Goal: Information Seeking & Learning: Learn about a topic

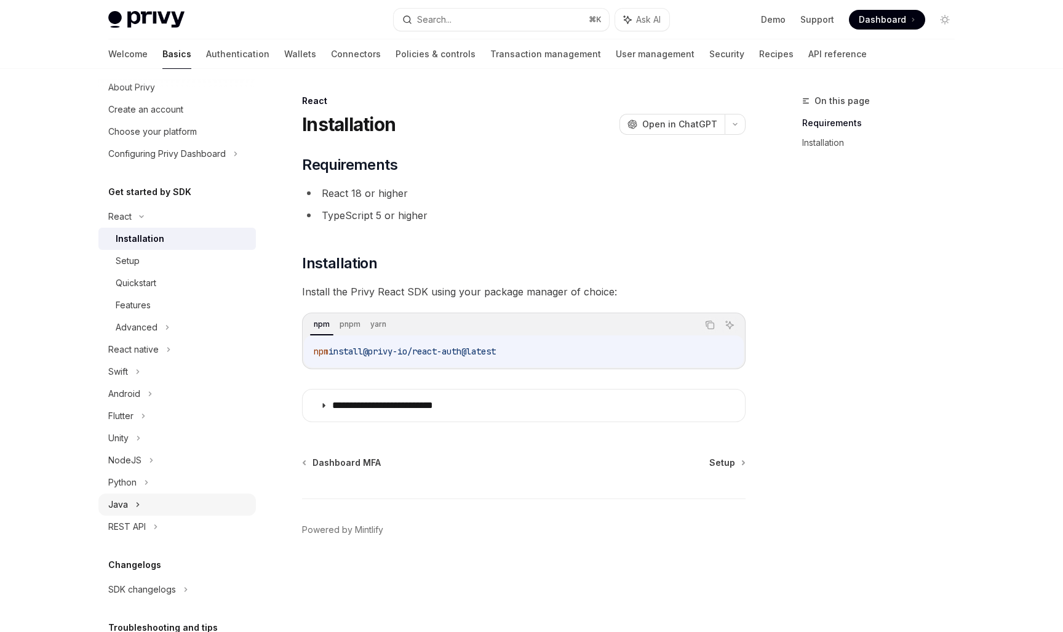
scroll to position [40, 0]
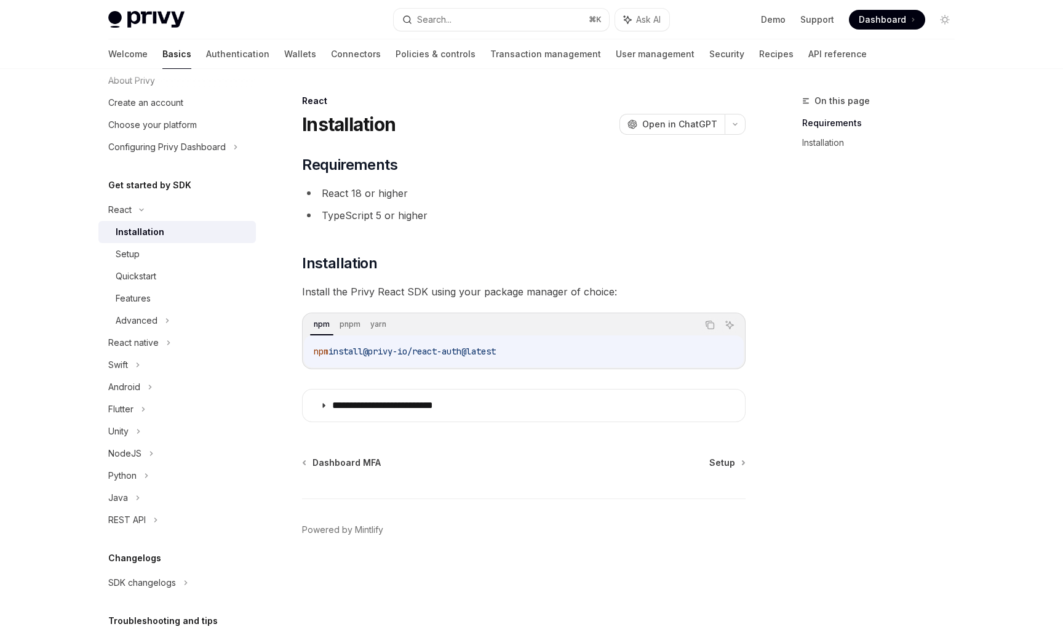
drag, startPoint x: 541, startPoint y: 354, endPoint x: 372, endPoint y: 356, distance: 169.8
click at [372, 356] on code "npm install @privy-io/react-auth@latest" at bounding box center [524, 351] width 420 height 15
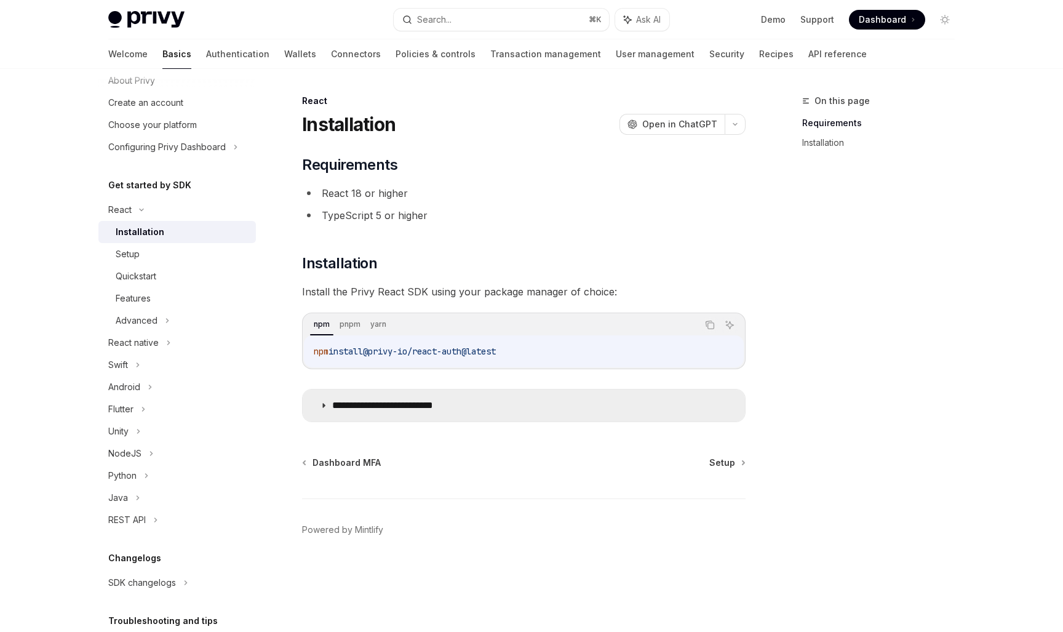
click at [381, 410] on p "**********" at bounding box center [402, 405] width 140 height 12
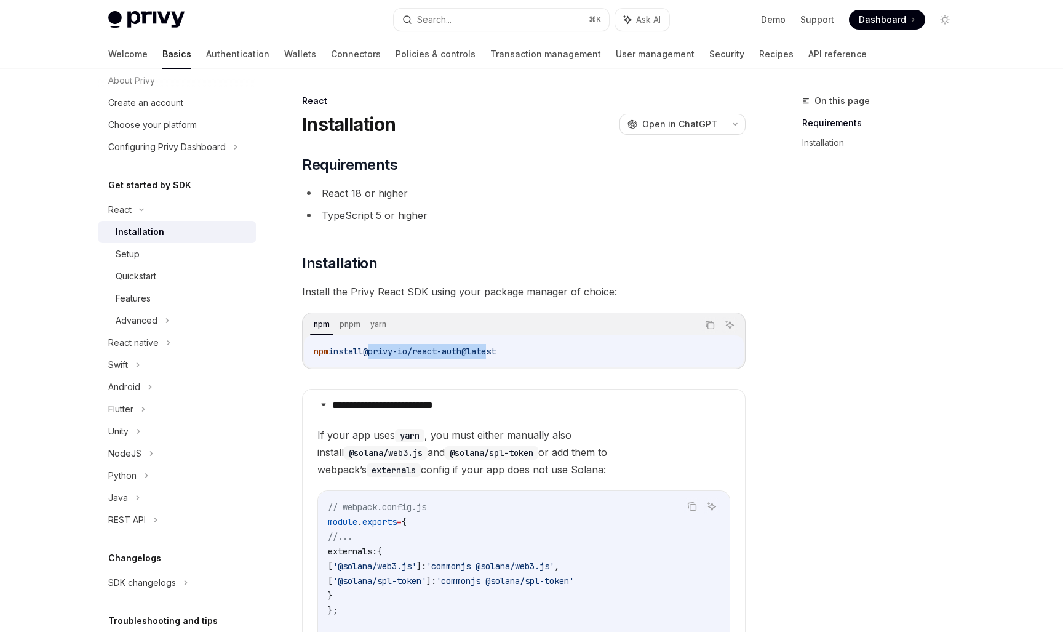
drag, startPoint x: 375, startPoint y: 351, endPoint x: 502, endPoint y: 356, distance: 127.5
click at [496, 356] on span "@privy-io/react-auth@latest" at bounding box center [429, 351] width 133 height 11
click at [530, 348] on code "npm install @privy-io/react-auth@latest" at bounding box center [524, 351] width 420 height 15
drag, startPoint x: 521, startPoint y: 353, endPoint x: 377, endPoint y: 345, distance: 143.6
click at [377, 345] on code "npm install @privy-io/react-auth@latest" at bounding box center [524, 351] width 420 height 15
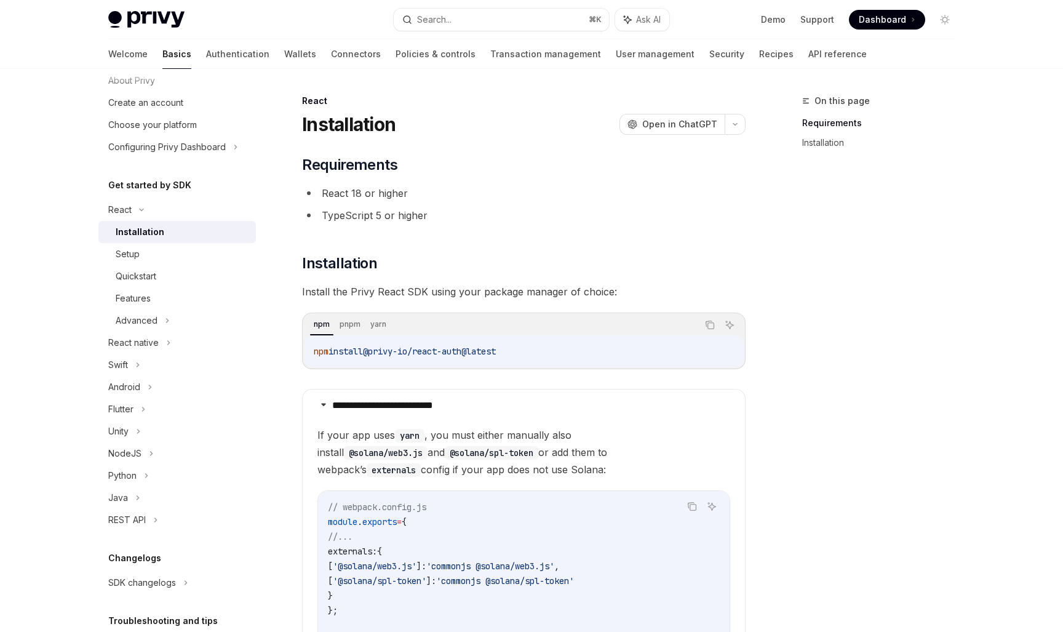
copy span "@privy-io/react-auth@latest"
click at [172, 256] on div "Setup" at bounding box center [182, 254] width 133 height 15
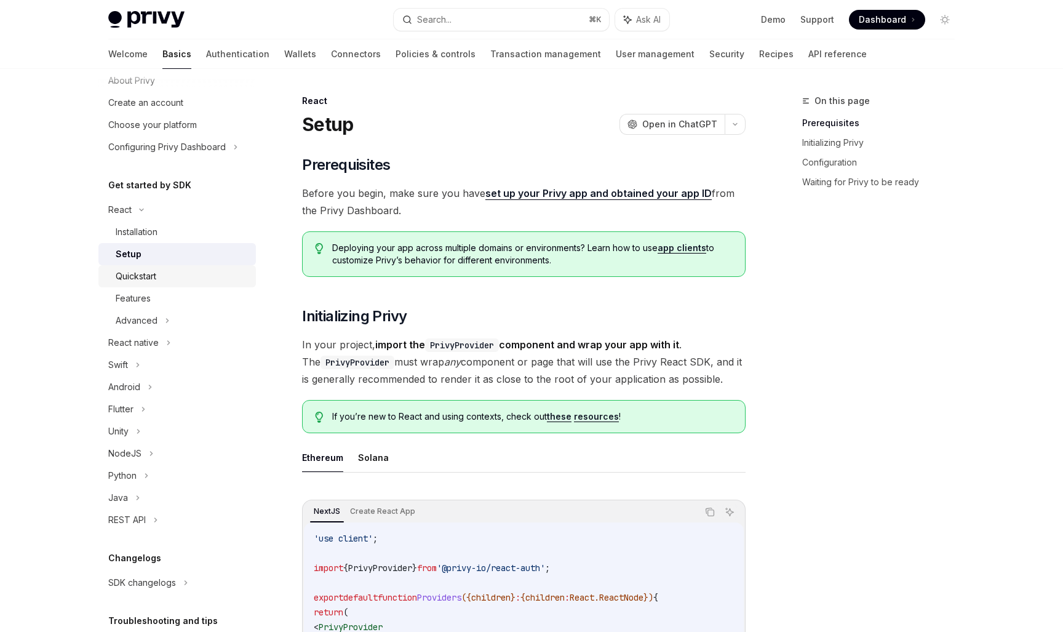
click at [169, 286] on link "Quickstart" at bounding box center [177, 276] width 158 height 22
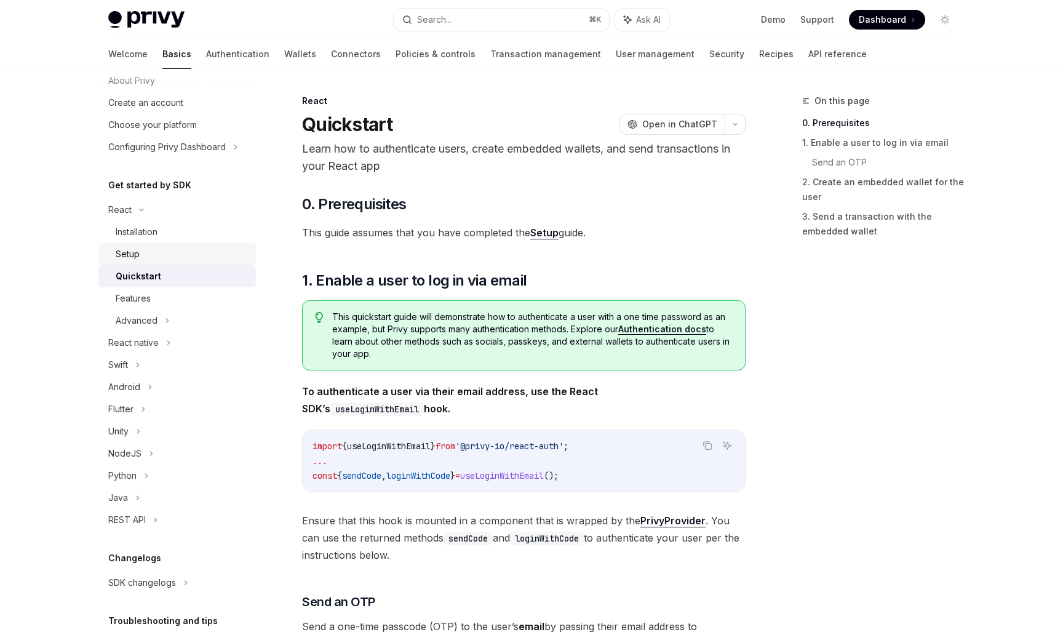
click at [166, 265] on link "Setup" at bounding box center [177, 254] width 158 height 22
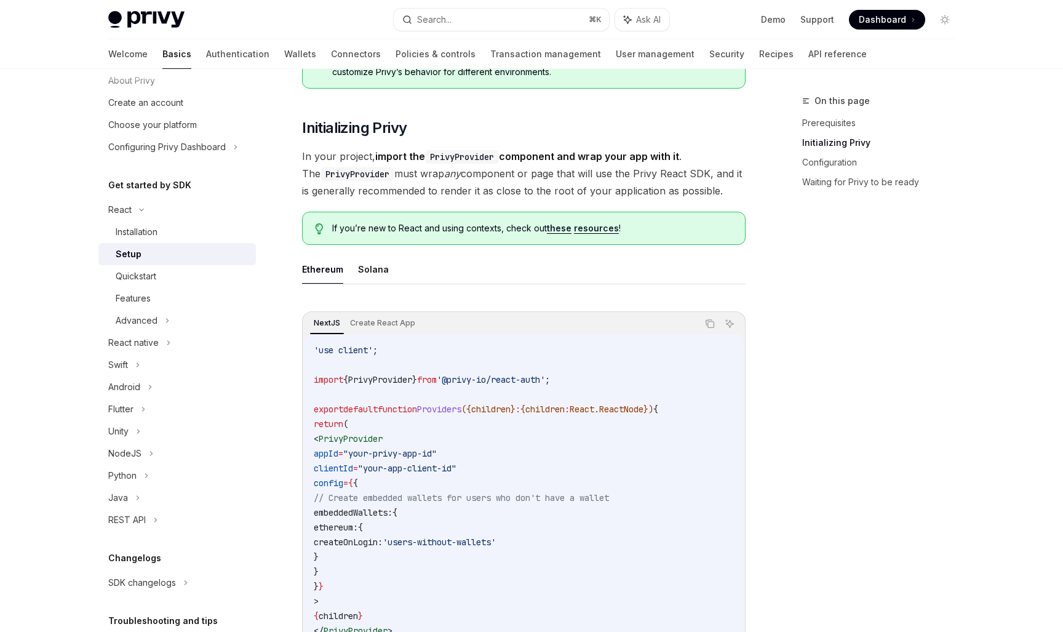
scroll to position [339, 0]
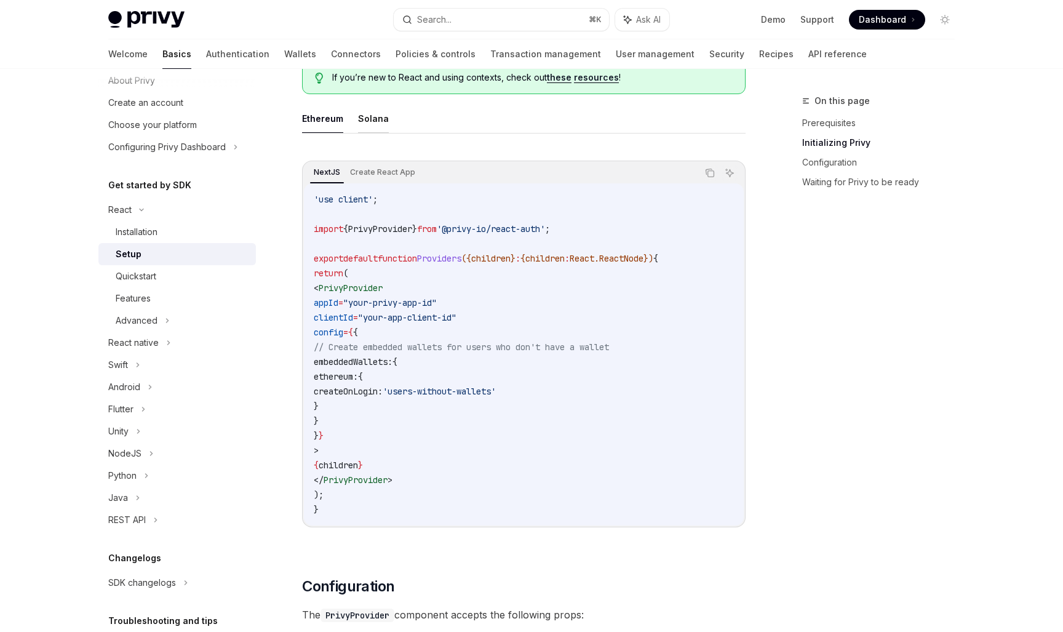
click at [372, 129] on button "Solana" at bounding box center [373, 118] width 31 height 29
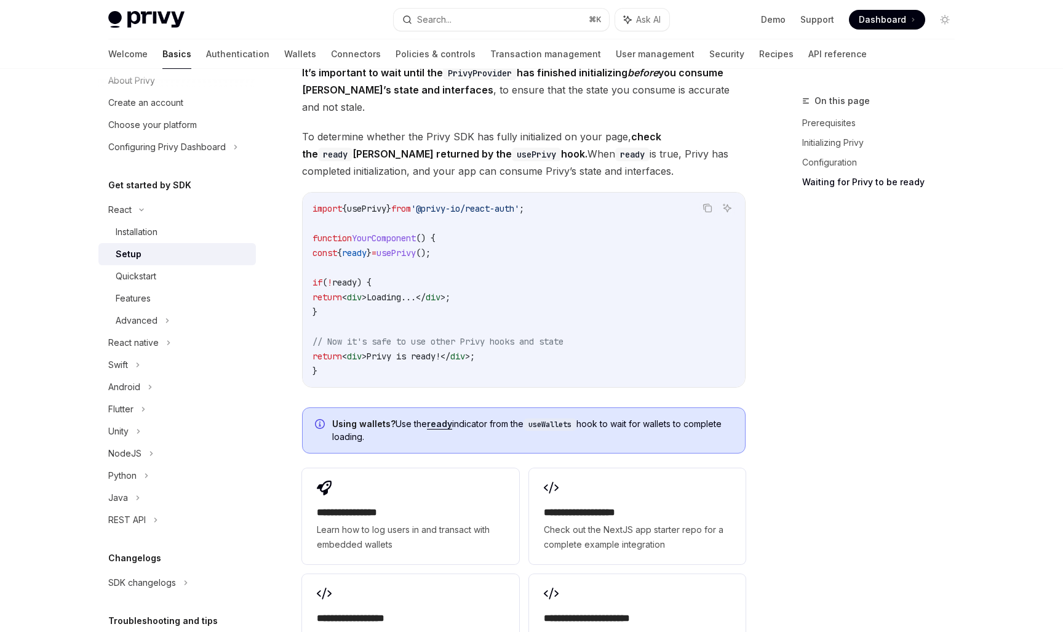
scroll to position [1477, 0]
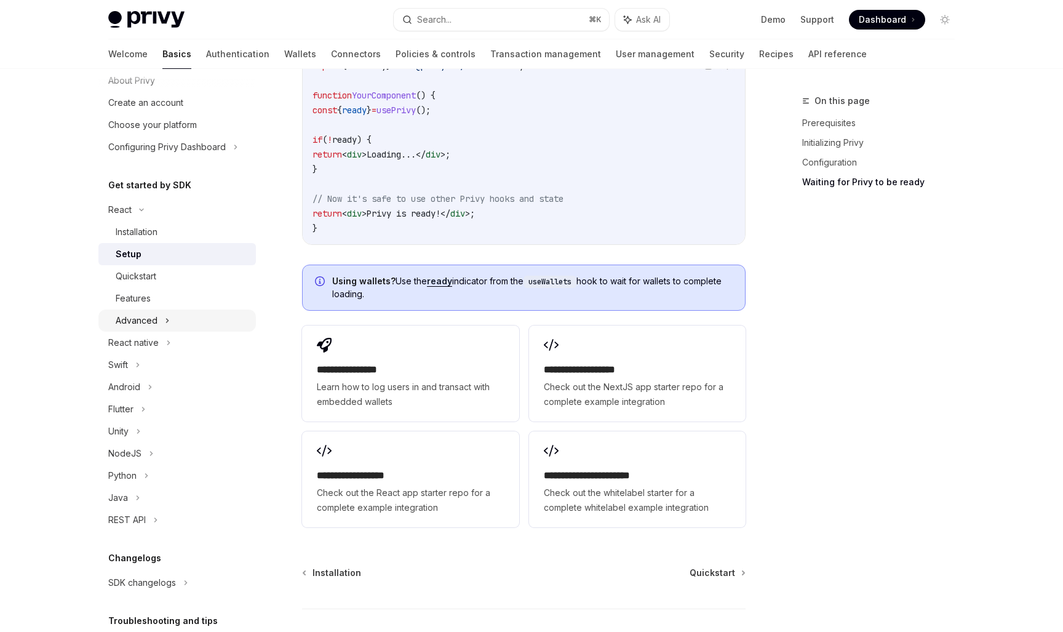
click at [178, 313] on div "Advanced" at bounding box center [177, 320] width 158 height 22
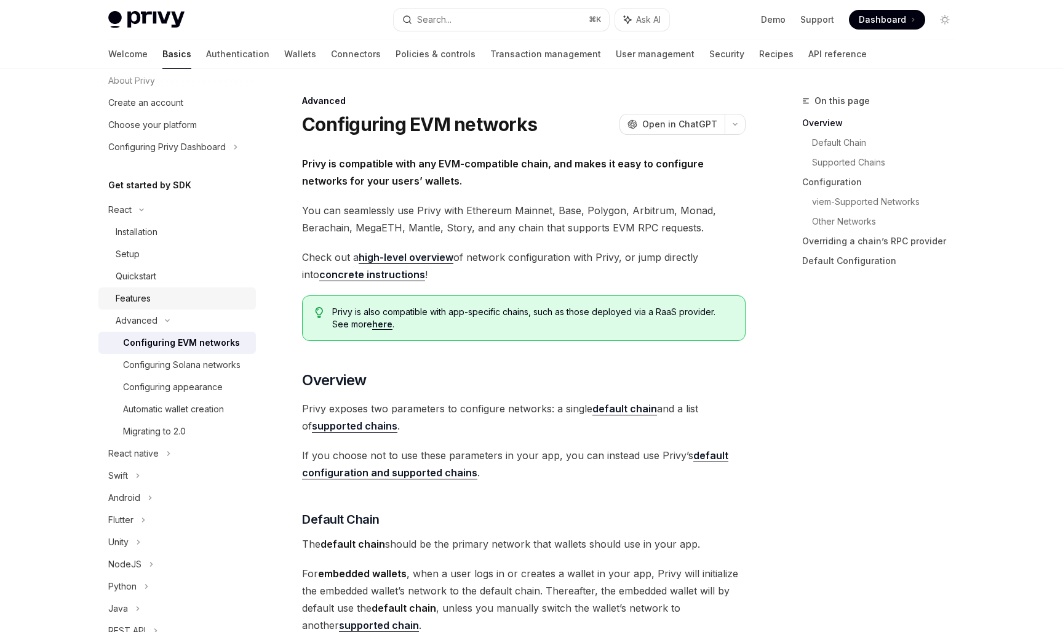
click at [154, 305] on div "Features" at bounding box center [182, 298] width 133 height 15
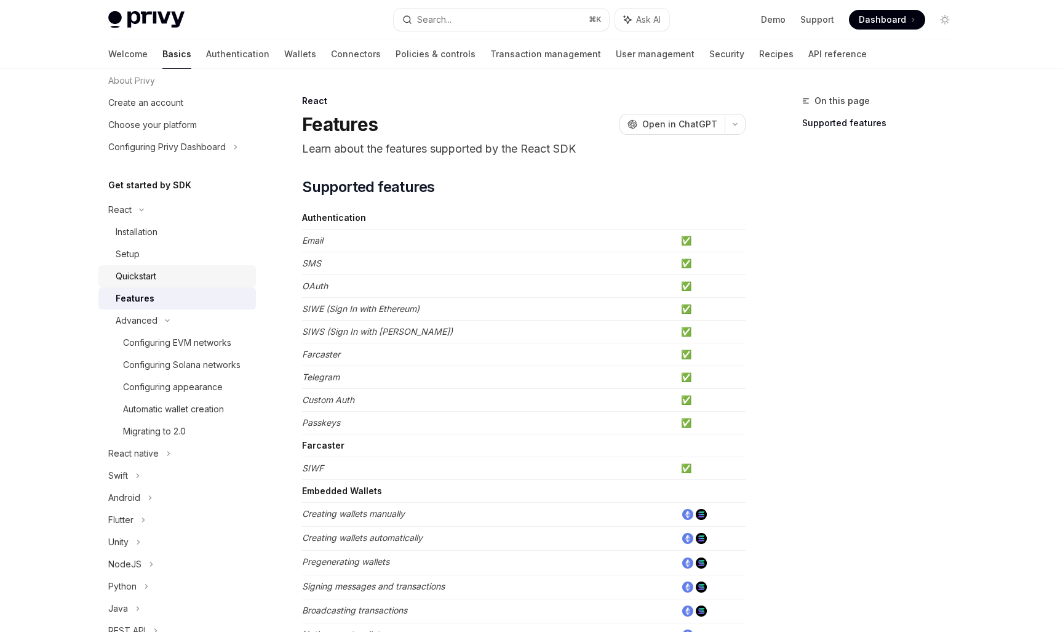
click at [173, 286] on link "Quickstart" at bounding box center [177, 276] width 158 height 22
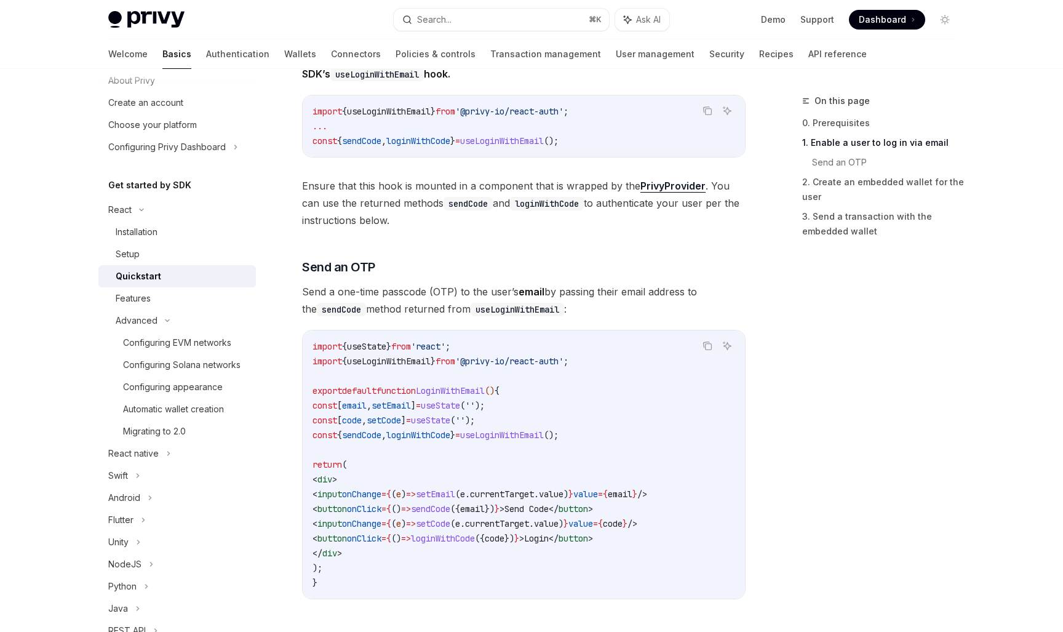
scroll to position [351, 0]
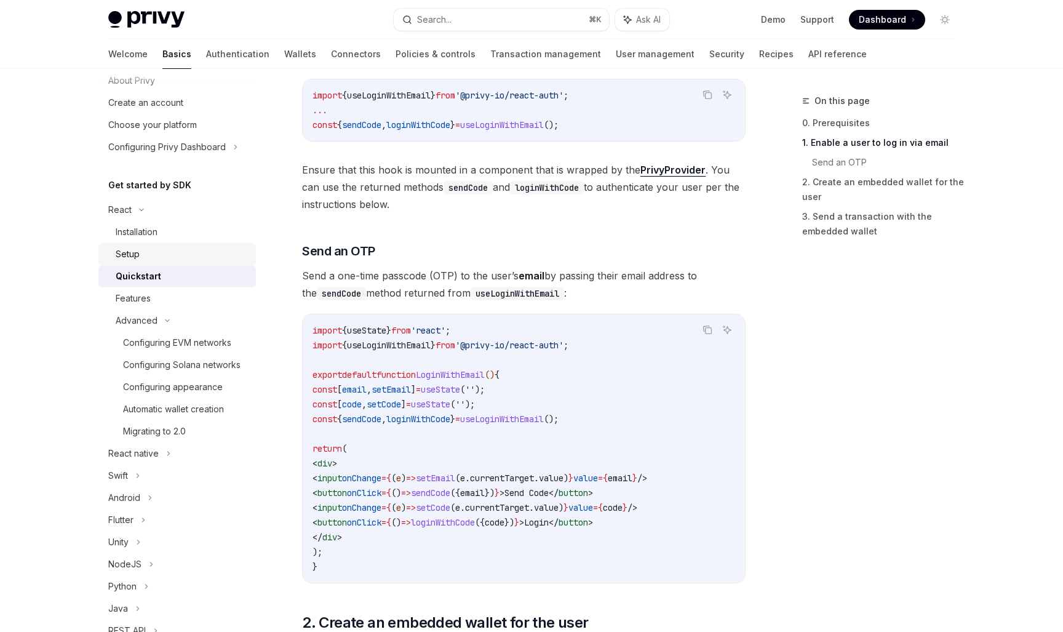
click at [156, 255] on div "Setup" at bounding box center [182, 254] width 133 height 15
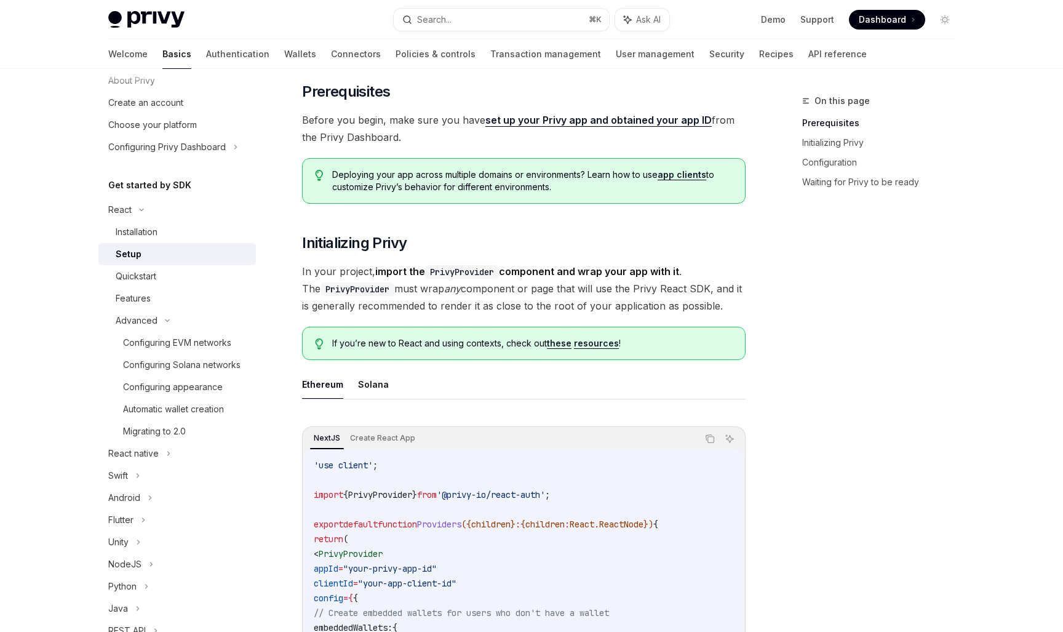
scroll to position [73, 0]
click at [383, 388] on button "Solana" at bounding box center [373, 384] width 31 height 29
click at [186, 230] on div "Installation" at bounding box center [182, 232] width 133 height 15
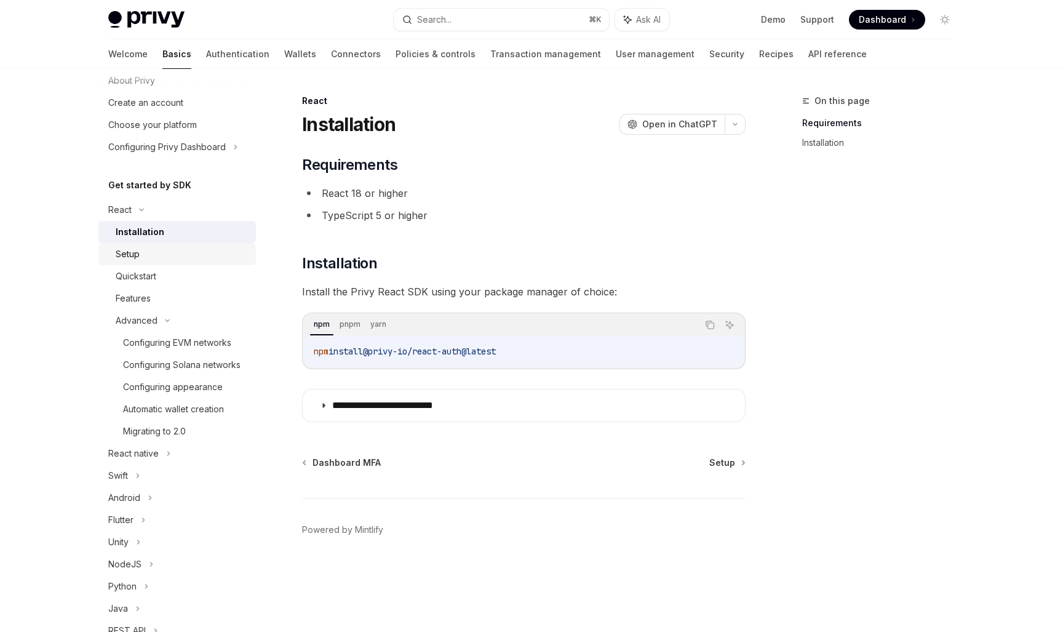
click at [169, 257] on div "Setup" at bounding box center [182, 254] width 133 height 15
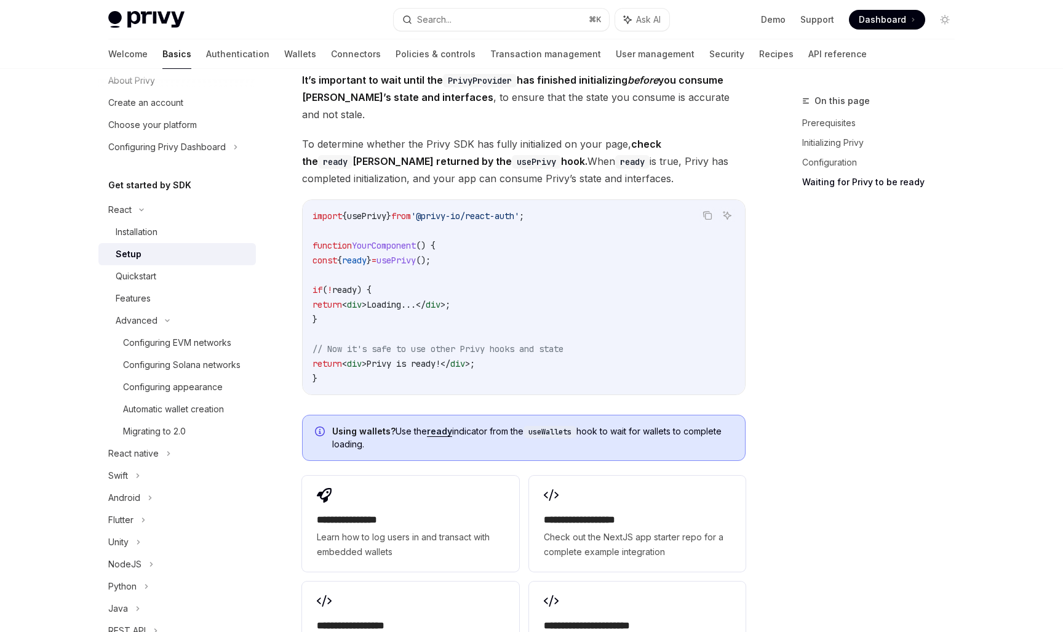
scroll to position [1472, 0]
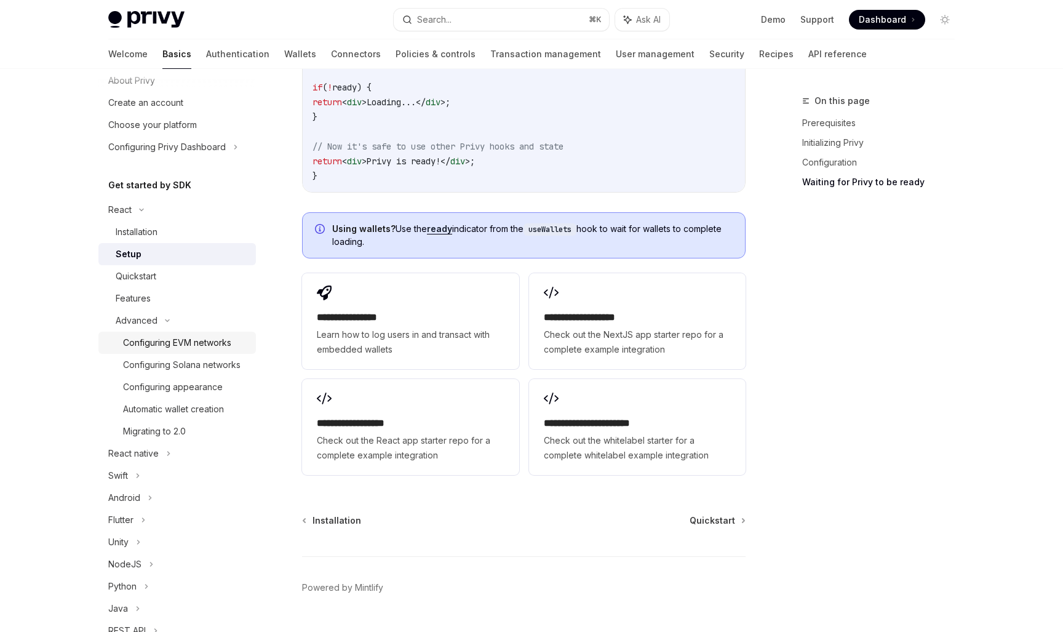
click at [234, 340] on div "Configuring EVM networks" at bounding box center [186, 342] width 126 height 15
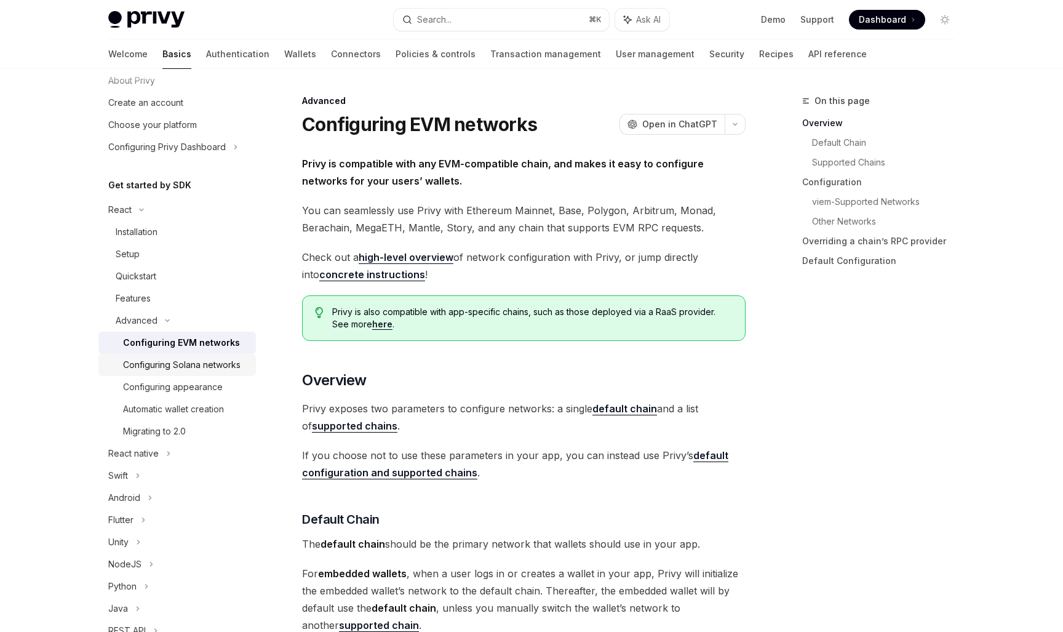
click at [242, 367] on div "Configuring Solana networks" at bounding box center [186, 364] width 126 height 15
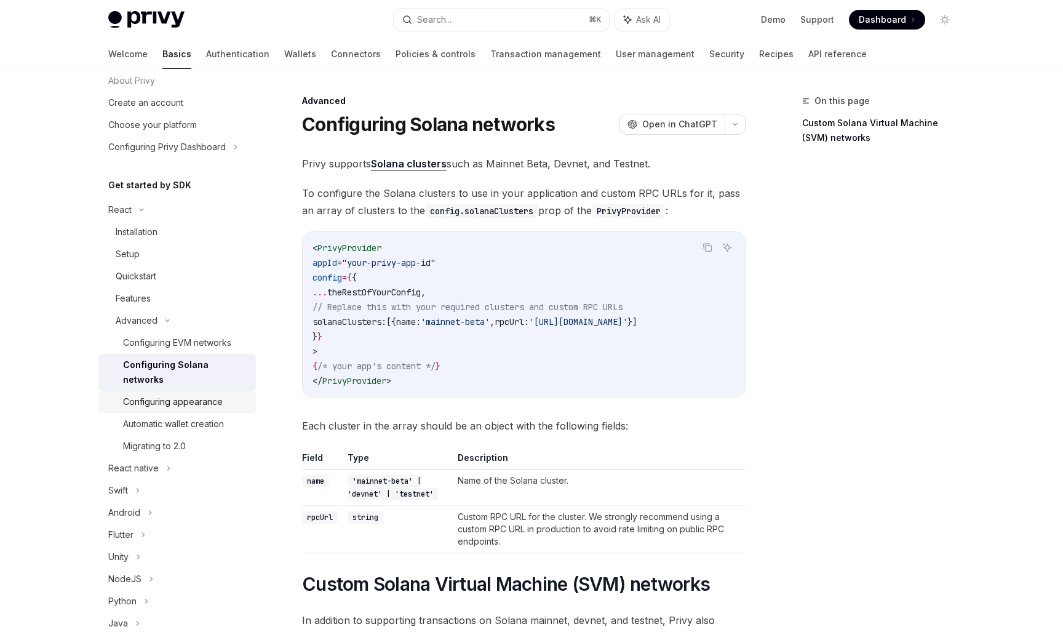
click at [207, 394] on div "Configuring appearance" at bounding box center [173, 401] width 100 height 15
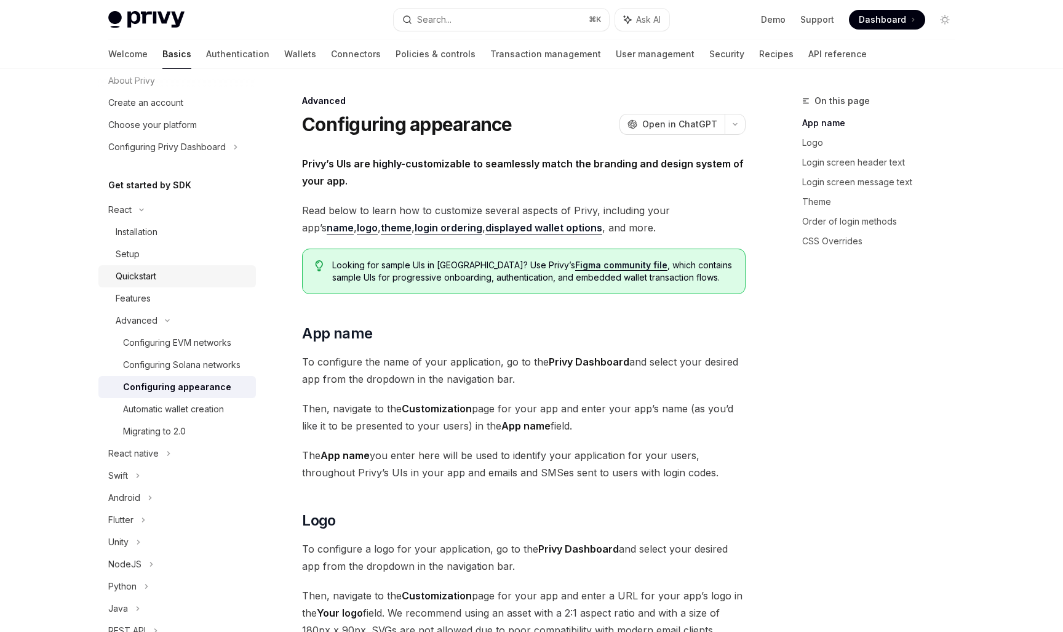
click at [146, 287] on link "Quickstart" at bounding box center [177, 276] width 158 height 22
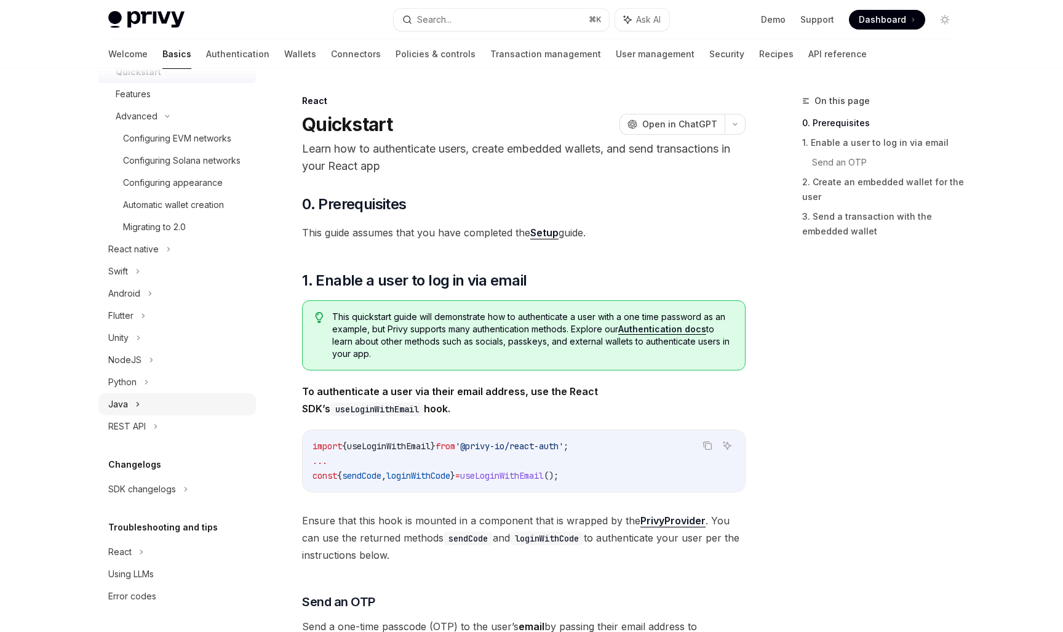
scroll to position [244, 0]
click at [163, 421] on div "REST API" at bounding box center [177, 426] width 158 height 22
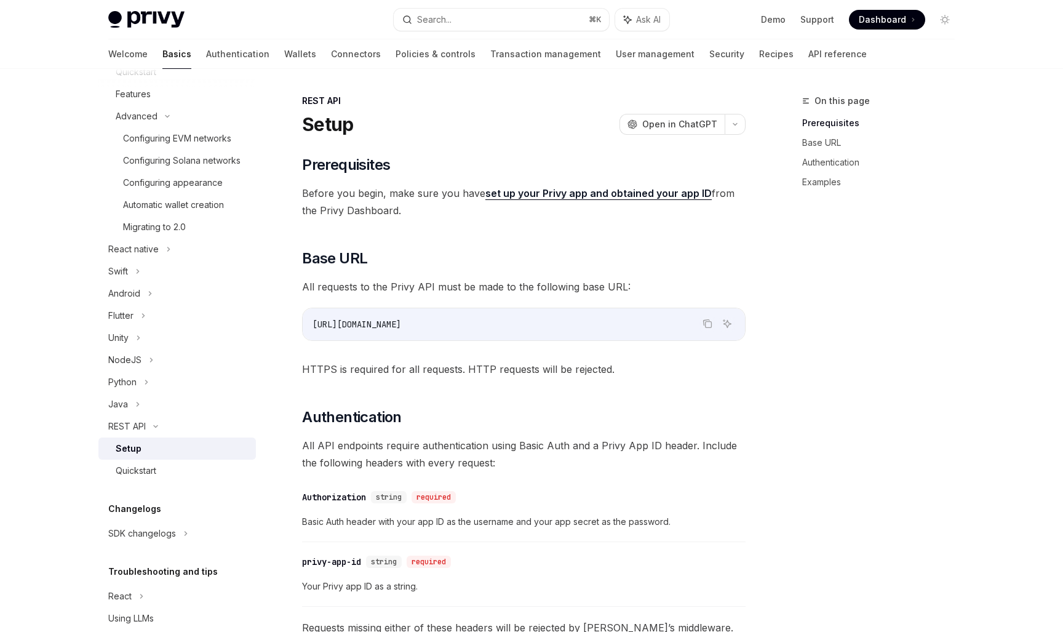
scroll to position [289, 0]
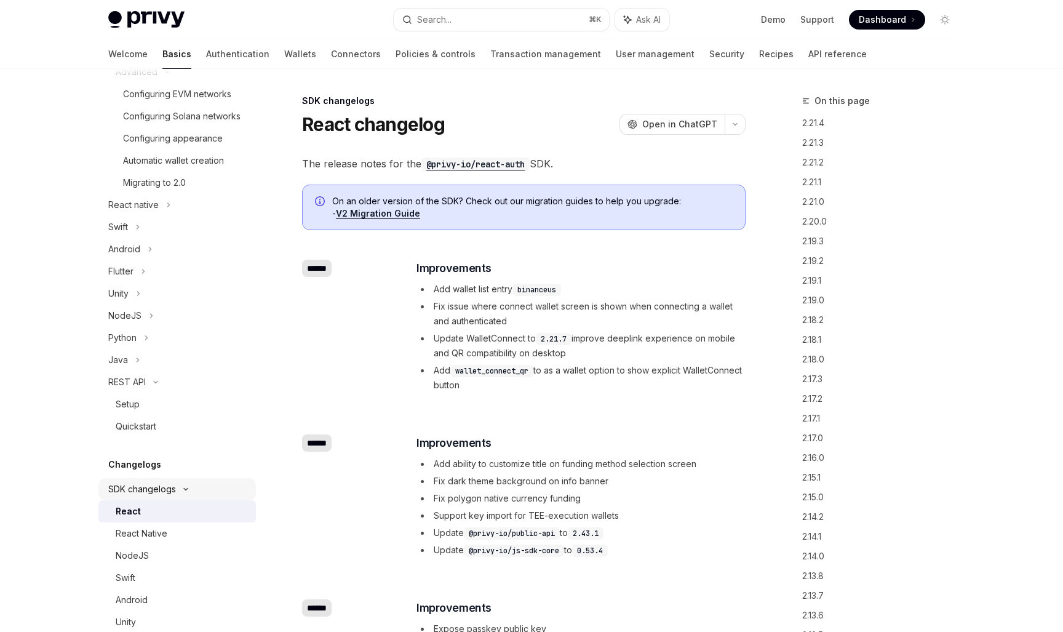
click at [284, 54] on link "Wallets" at bounding box center [300, 54] width 32 height 30
click at [206, 57] on link "Authentication" at bounding box center [237, 54] width 63 height 30
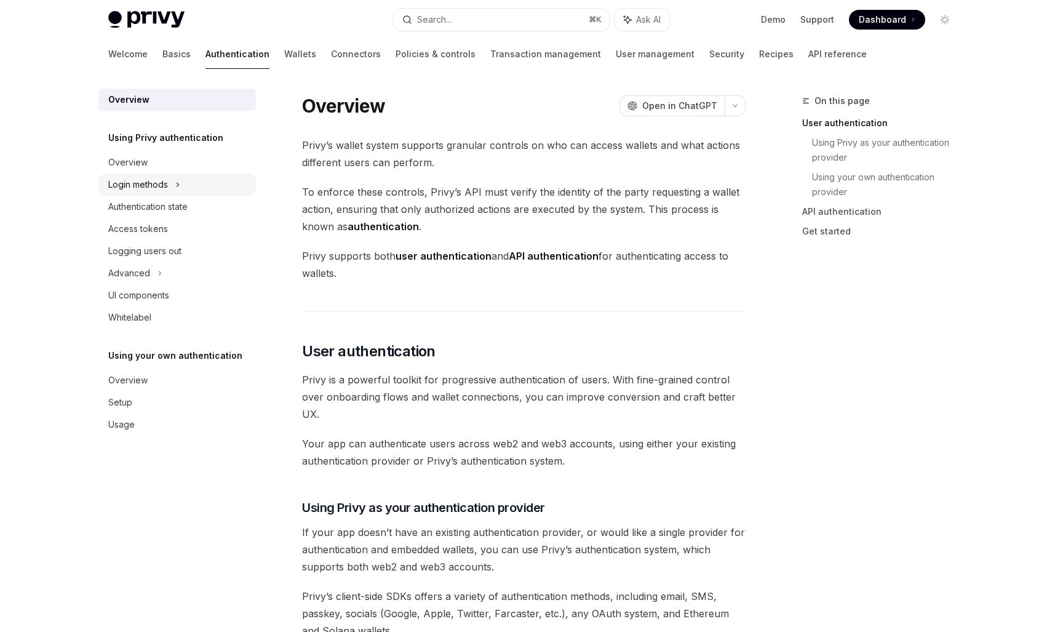
click at [177, 191] on icon at bounding box center [177, 184] width 5 height 15
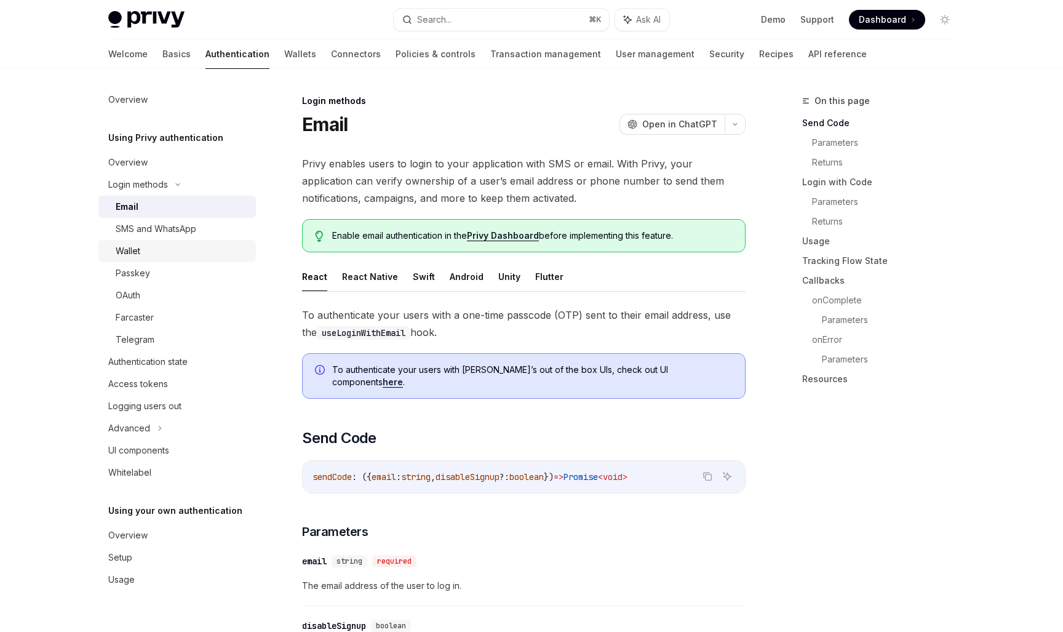
click at [176, 261] on link "Wallet" at bounding box center [177, 251] width 158 height 22
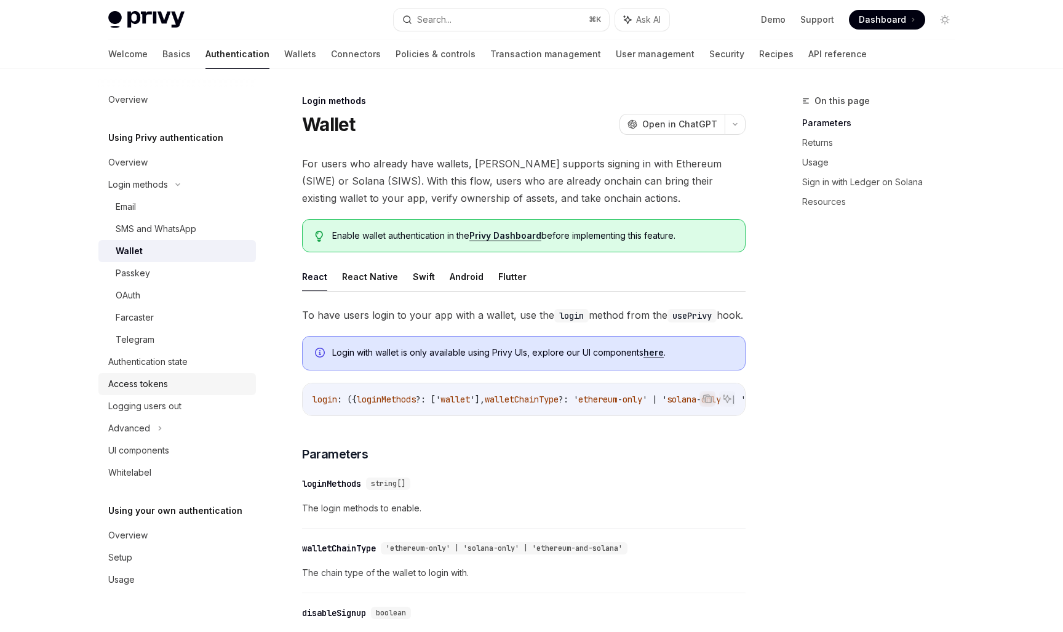
click at [214, 386] on div "Access tokens" at bounding box center [178, 384] width 140 height 15
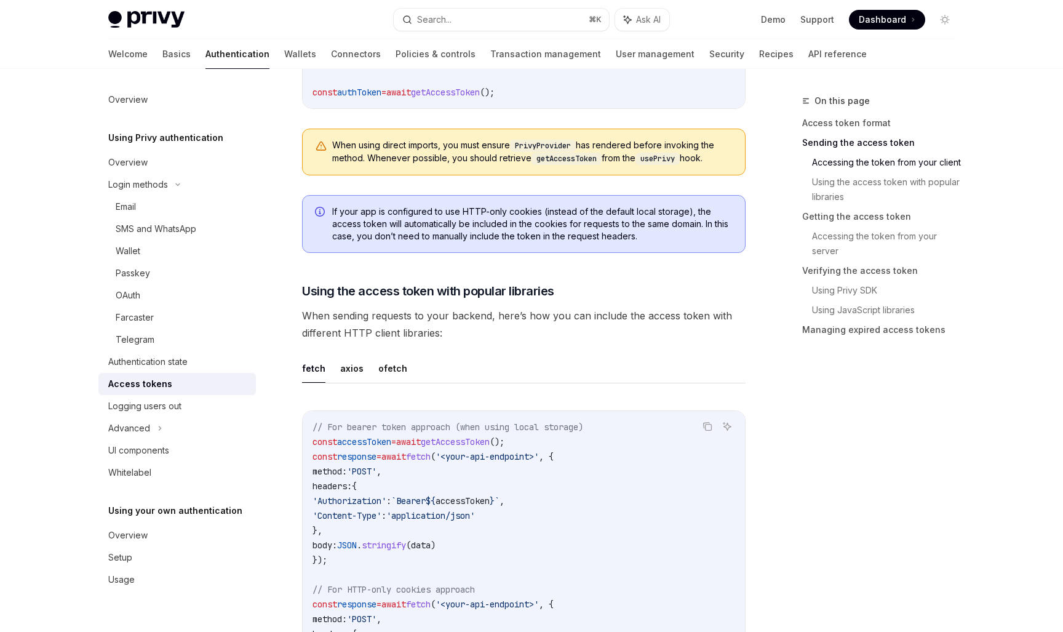
scroll to position [887, 0]
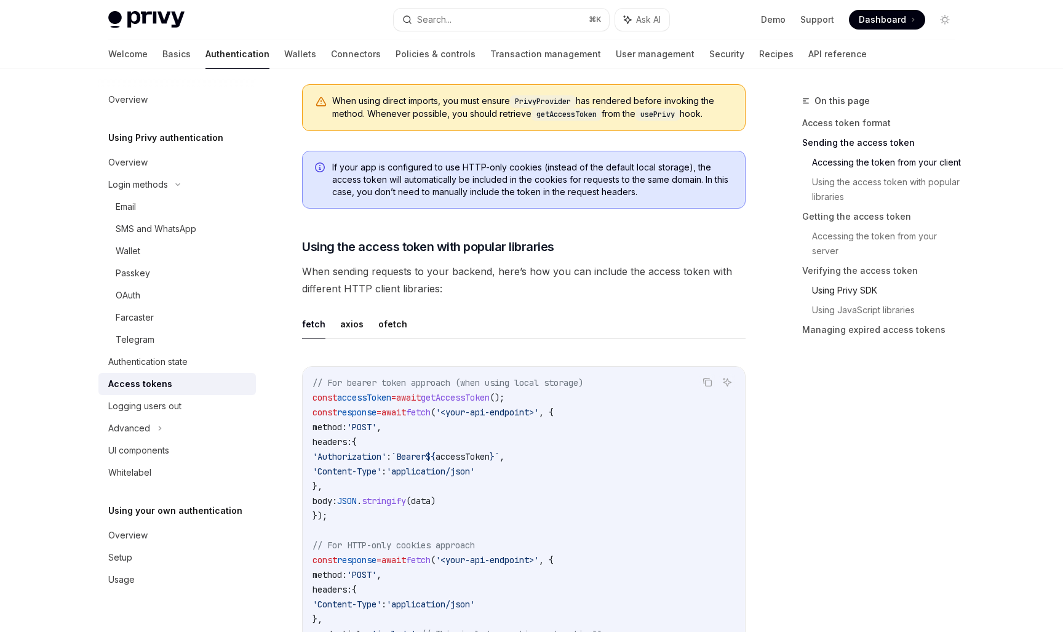
click at [823, 285] on link "Using Privy SDK" at bounding box center [888, 291] width 153 height 20
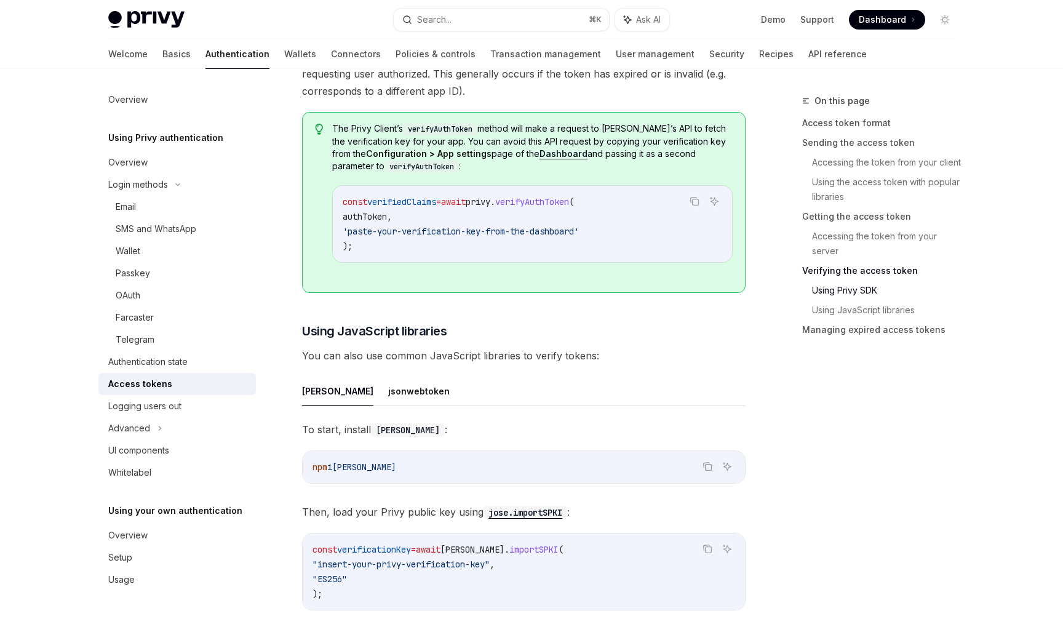
scroll to position [2350, 0]
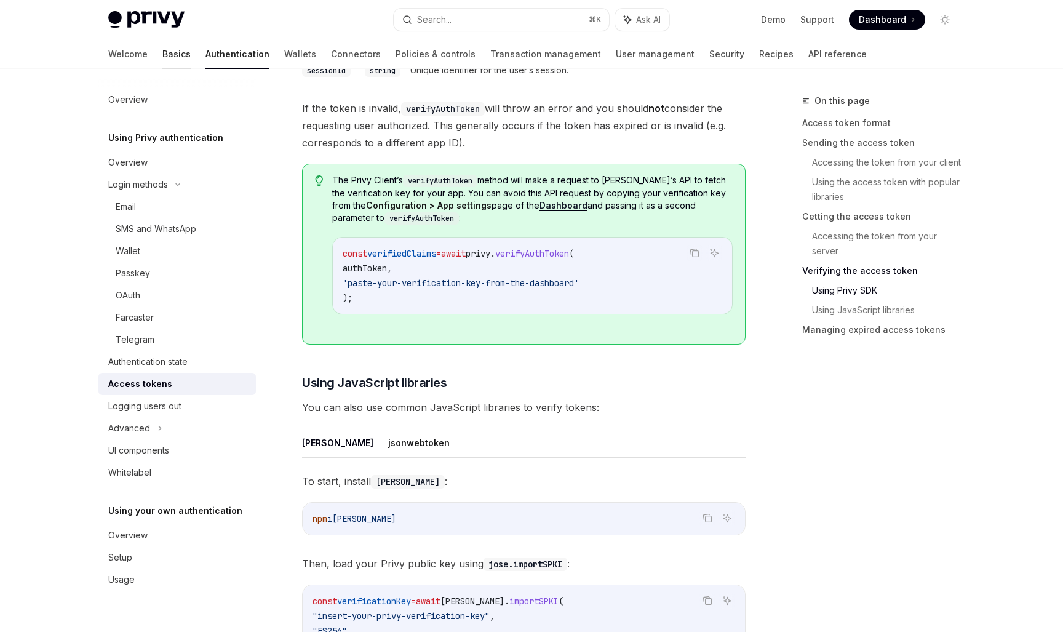
click at [162, 63] on link "Basics" at bounding box center [176, 54] width 28 height 30
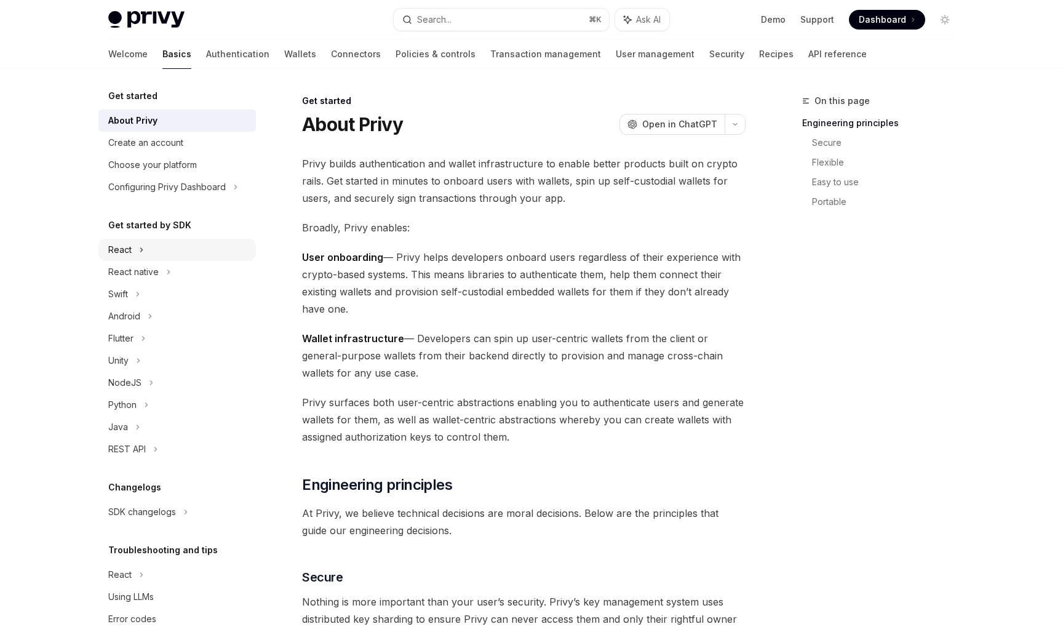
click at [161, 252] on div "React" at bounding box center [177, 250] width 158 height 22
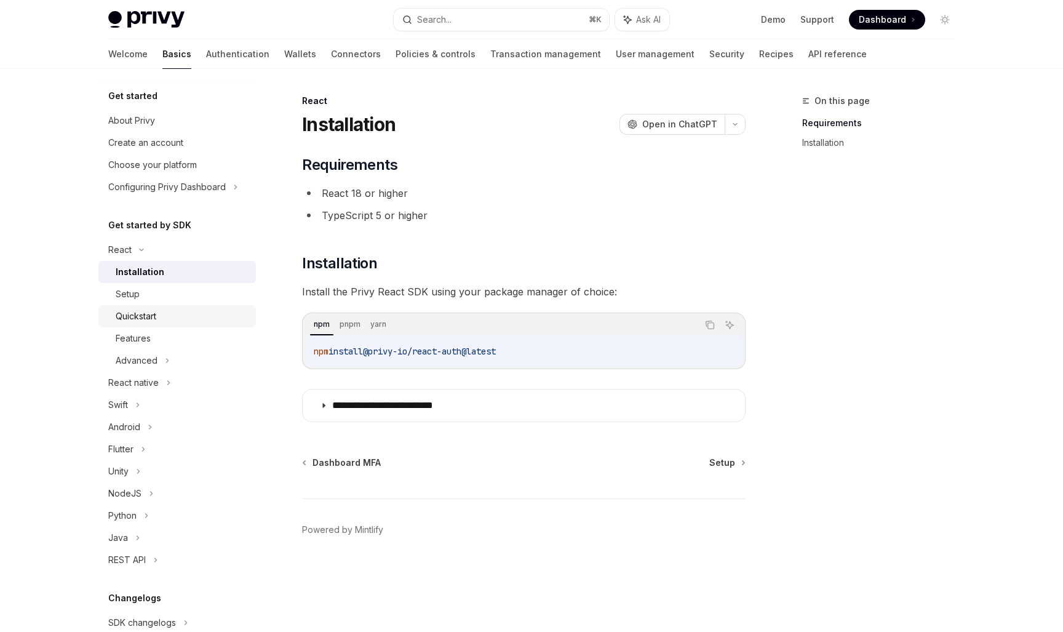
click at [181, 317] on div "Quickstart" at bounding box center [182, 316] width 133 height 15
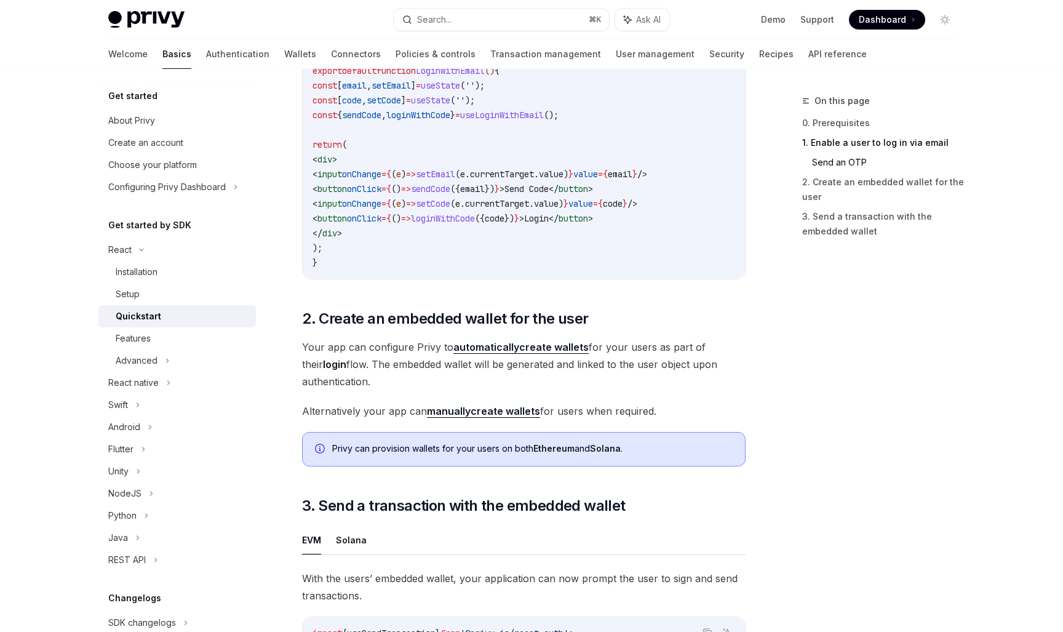
scroll to position [919, 0]
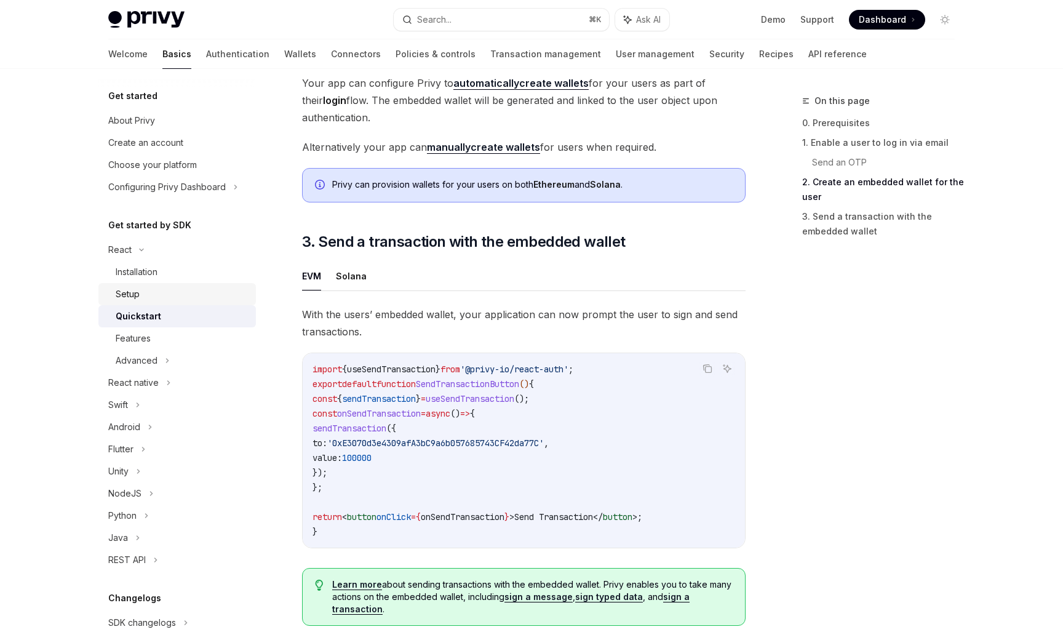
click at [198, 295] on div "Setup" at bounding box center [182, 294] width 133 height 15
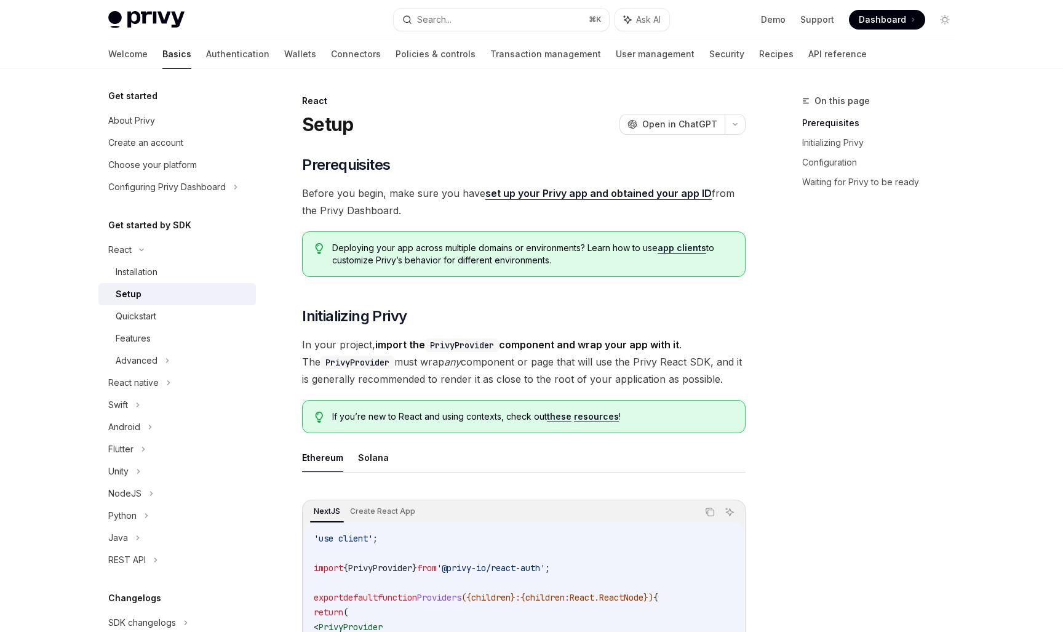
scroll to position [304, 0]
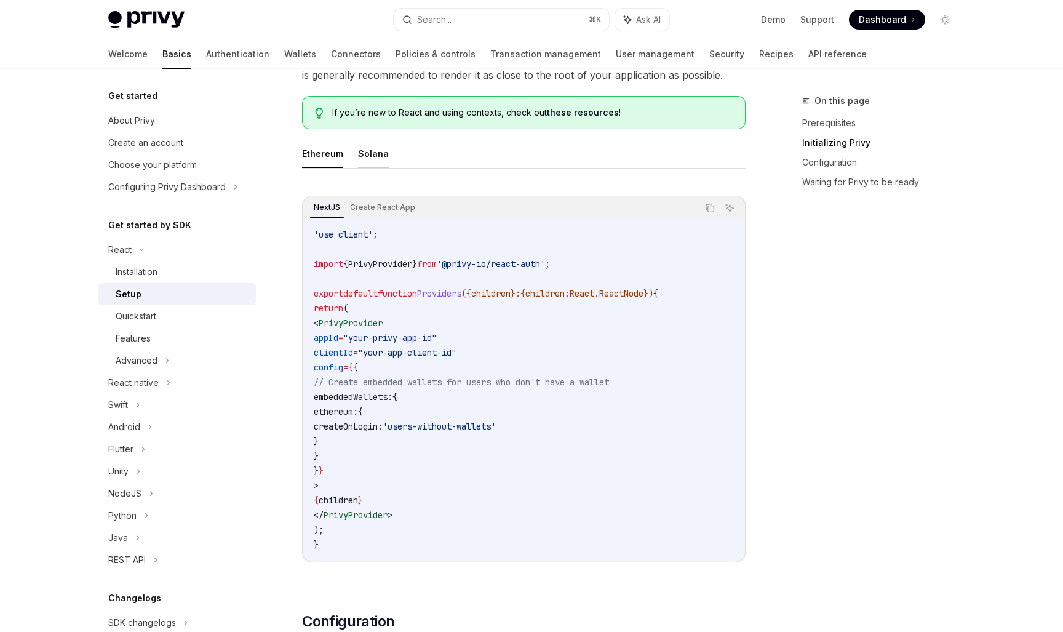
click at [375, 157] on button "Solana" at bounding box center [373, 153] width 31 height 29
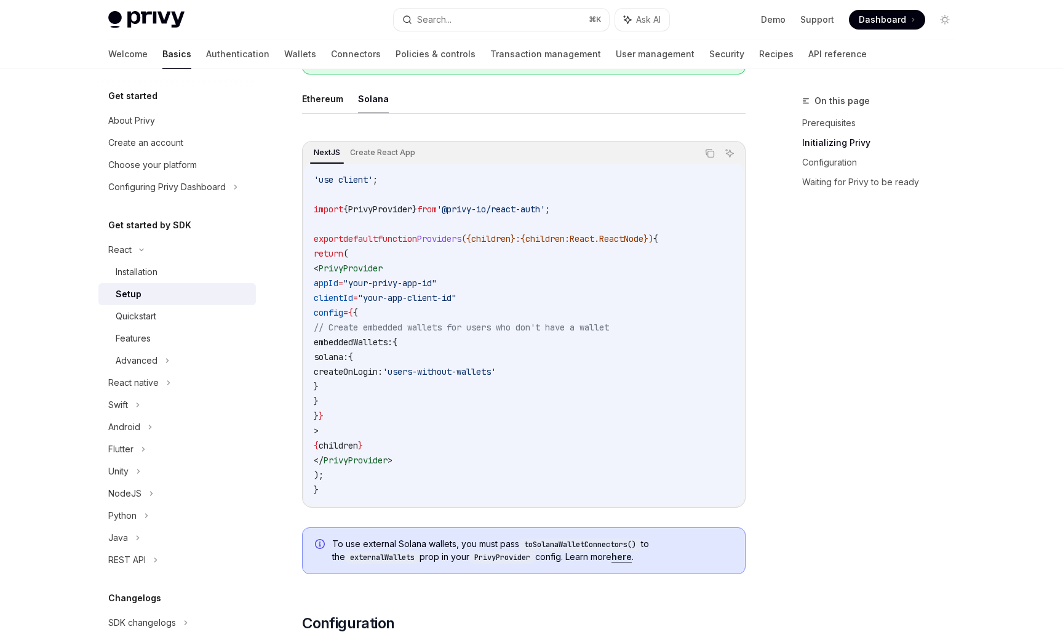
scroll to position [359, 0]
drag, startPoint x: 434, startPoint y: 465, endPoint x: 325, endPoint y: 271, distance: 222.3
click at [325, 271] on code "'use client' ; import { PrivyProvider } from '@privy-io/react-auth' ; export de…" at bounding box center [524, 334] width 420 height 325
copy code "< PrivyProvider appId = "your-privy-app-id" clientId = "your-app-client-id" con…"
click at [174, 332] on div "Features" at bounding box center [182, 338] width 133 height 15
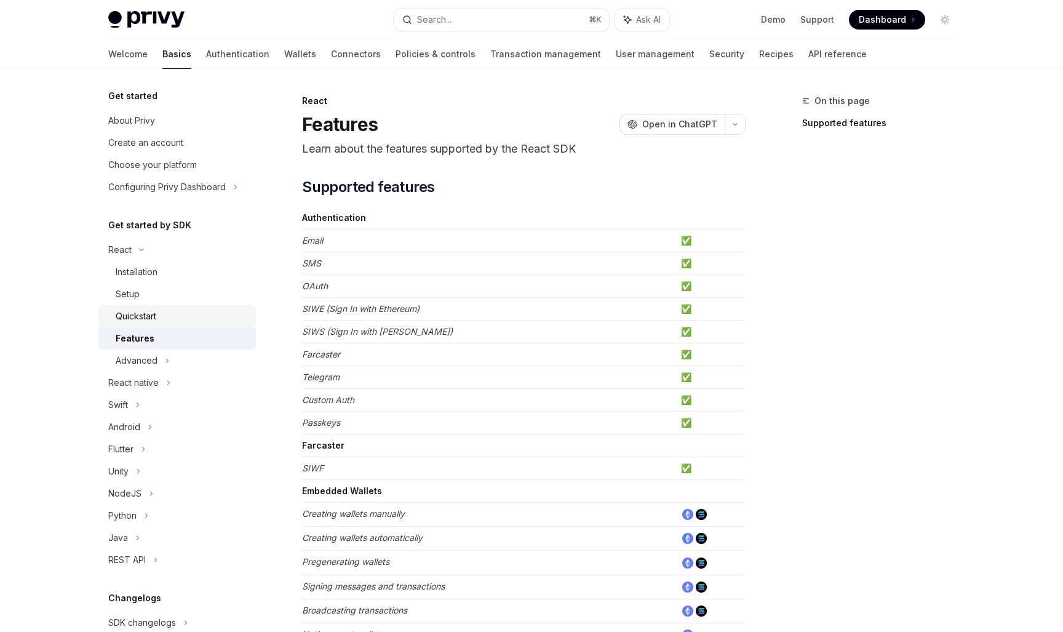
click at [175, 319] on div "Quickstart" at bounding box center [182, 316] width 133 height 15
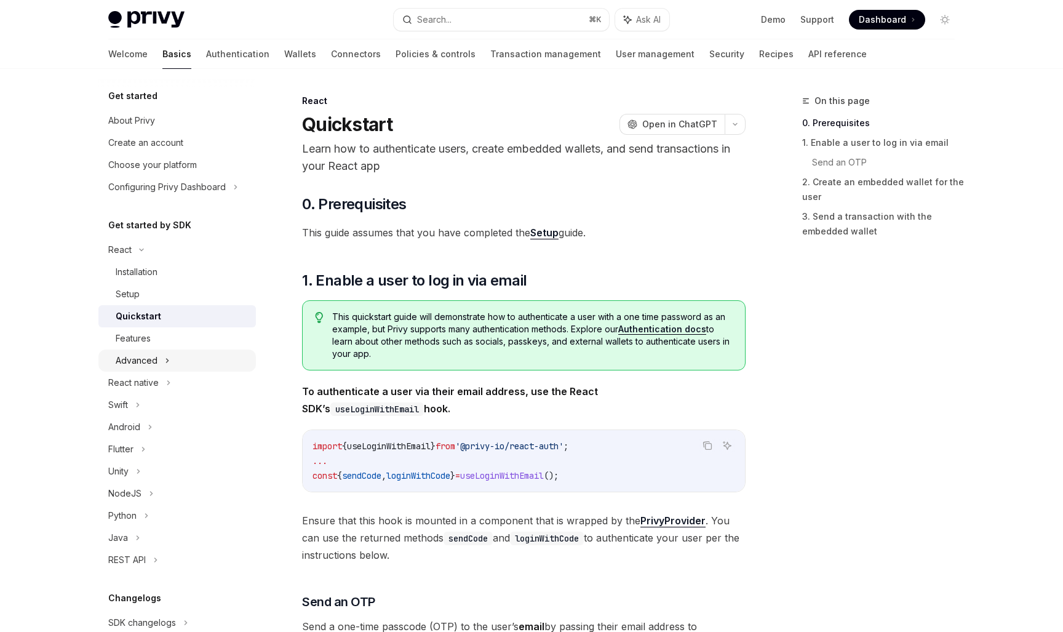
click at [135, 356] on div "Advanced" at bounding box center [137, 360] width 42 height 15
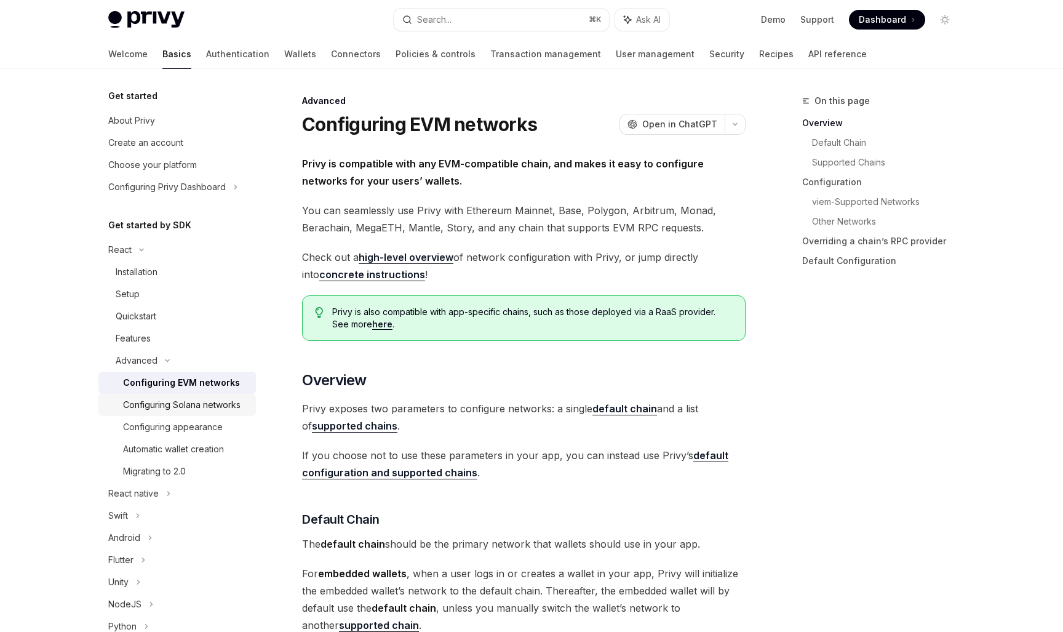
click at [157, 394] on link "Configuring Solana networks" at bounding box center [177, 405] width 158 height 22
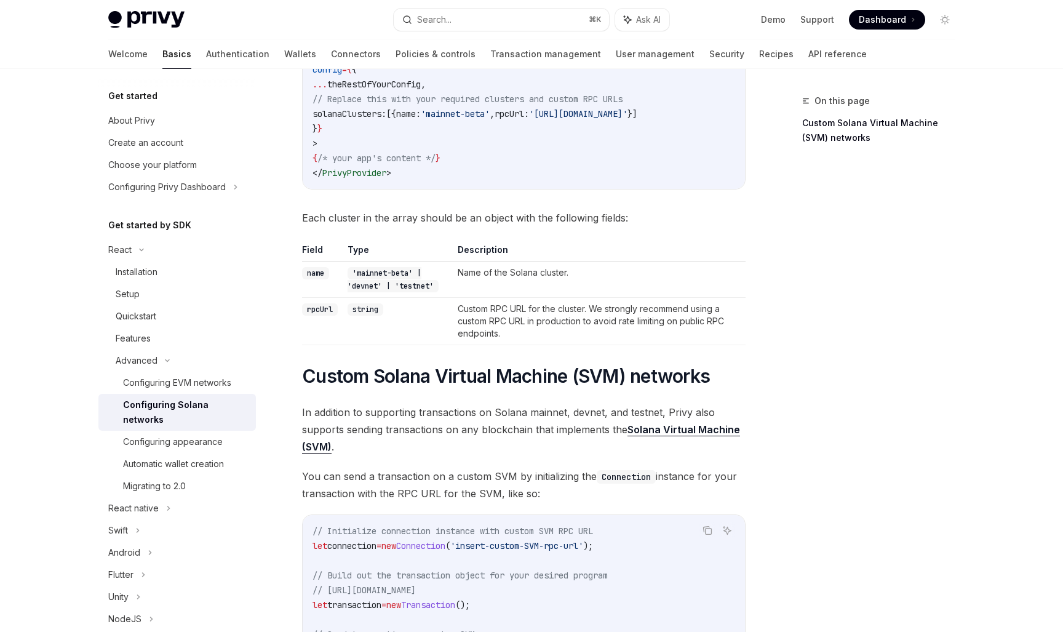
scroll to position [425, 0]
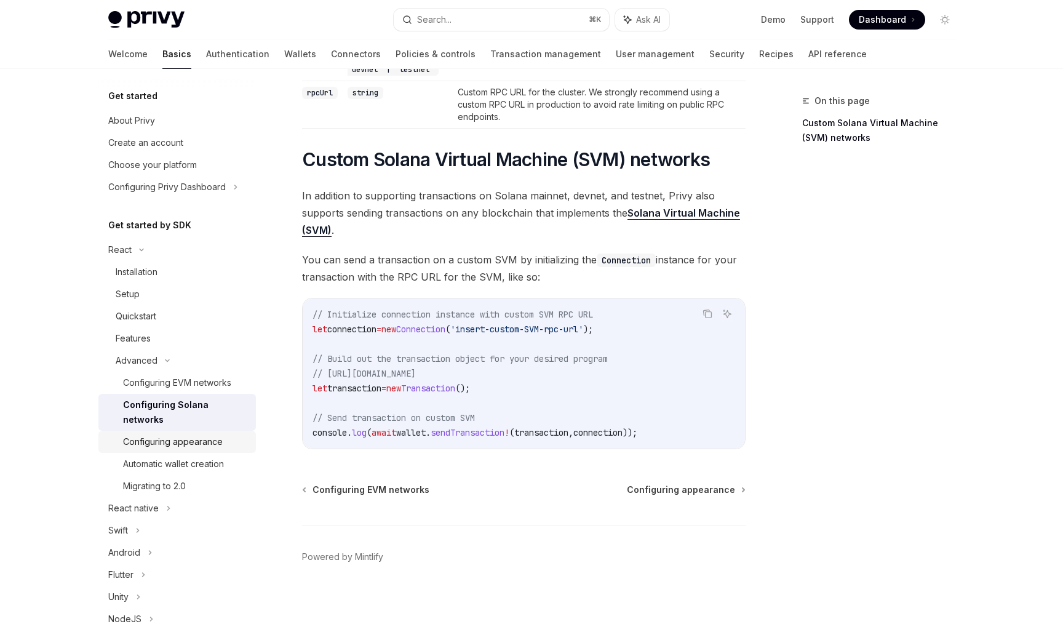
click at [188, 435] on link "Configuring appearance" at bounding box center [177, 442] width 158 height 22
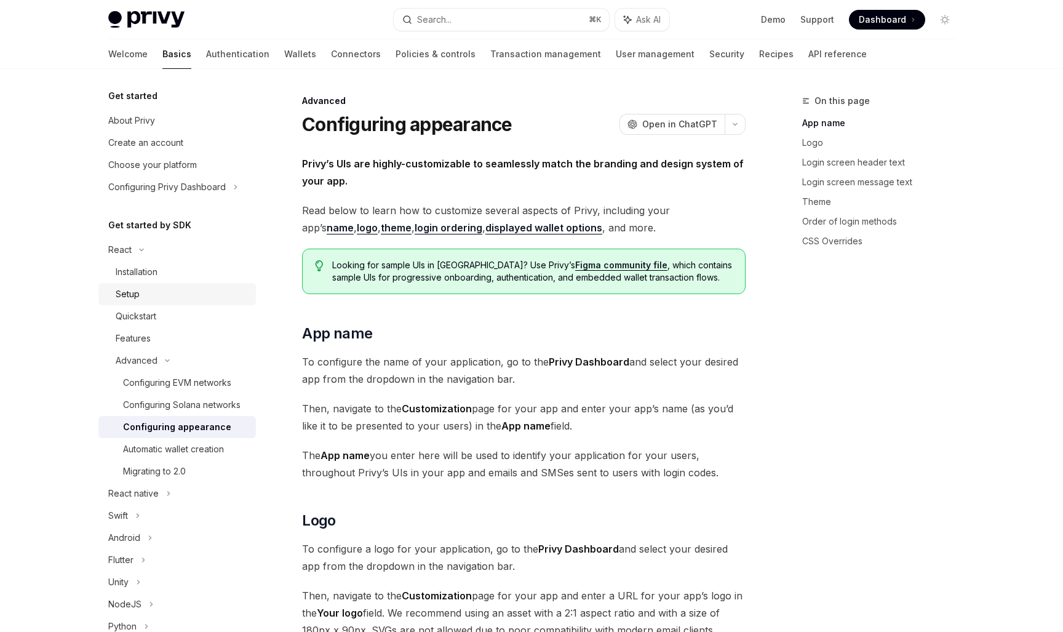
click at [136, 295] on div "Setup" at bounding box center [128, 294] width 24 height 15
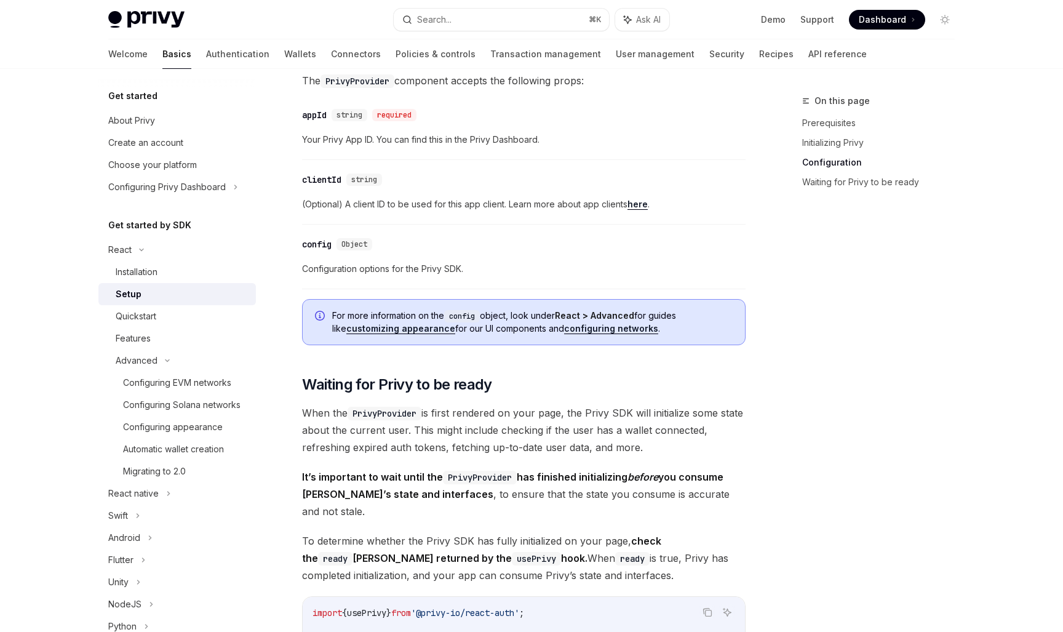
scroll to position [876, 0]
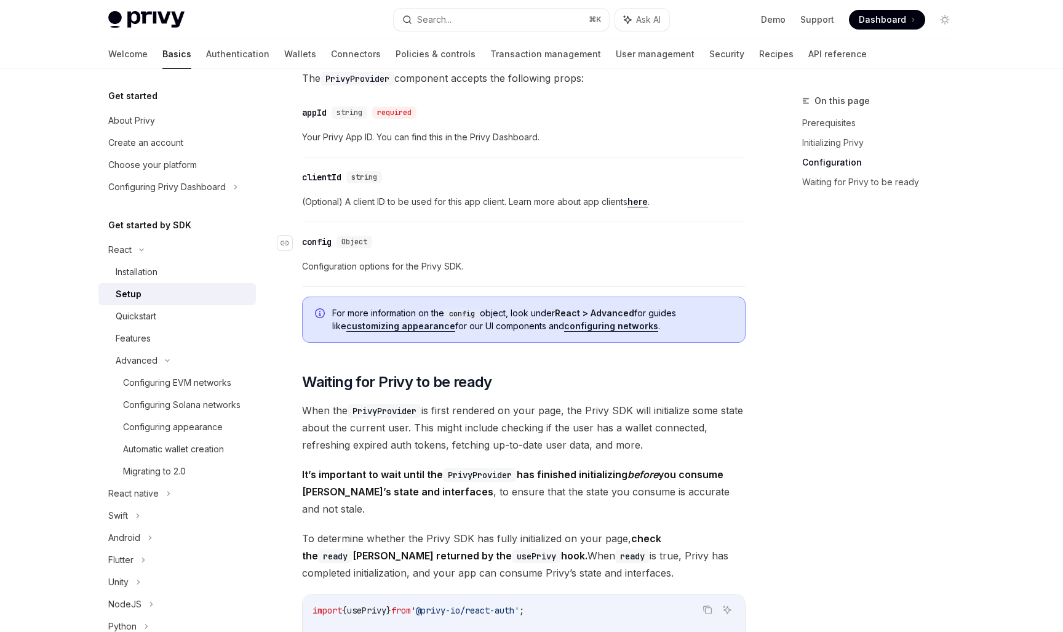
click at [312, 239] on div "config" at bounding box center [317, 242] width 30 height 12
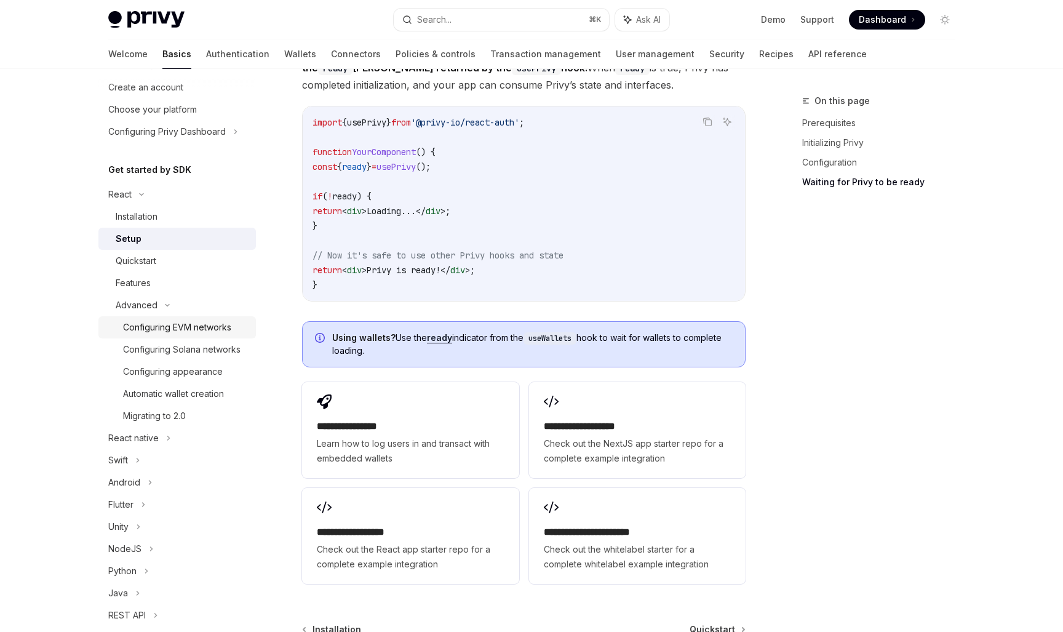
scroll to position [73, 0]
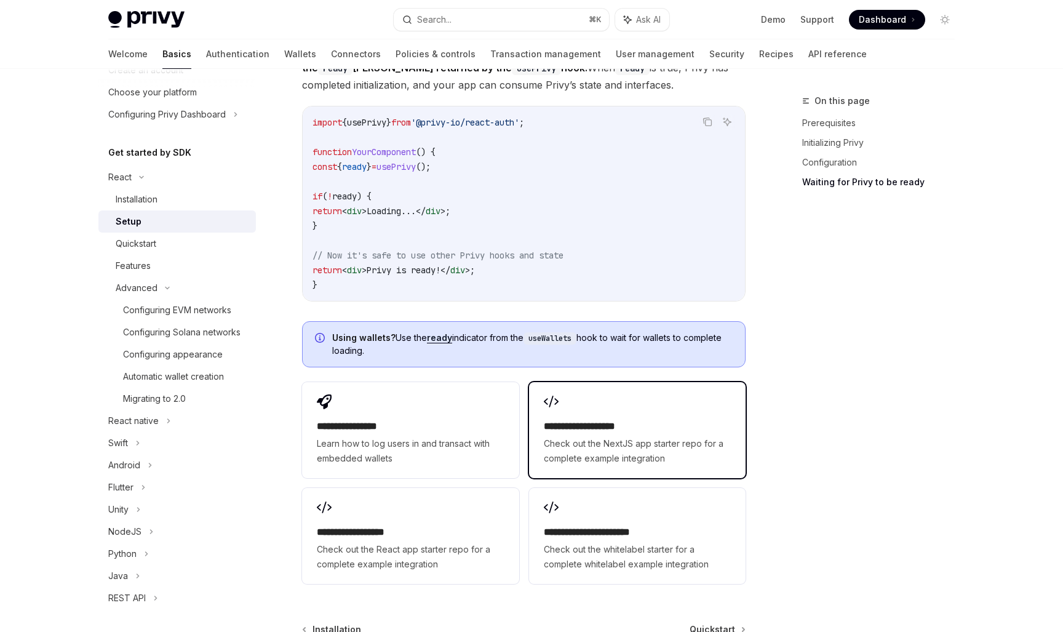
click at [626, 394] on div "**********" at bounding box center [637, 430] width 217 height 96
click at [190, 252] on link "Quickstart" at bounding box center [177, 244] width 158 height 22
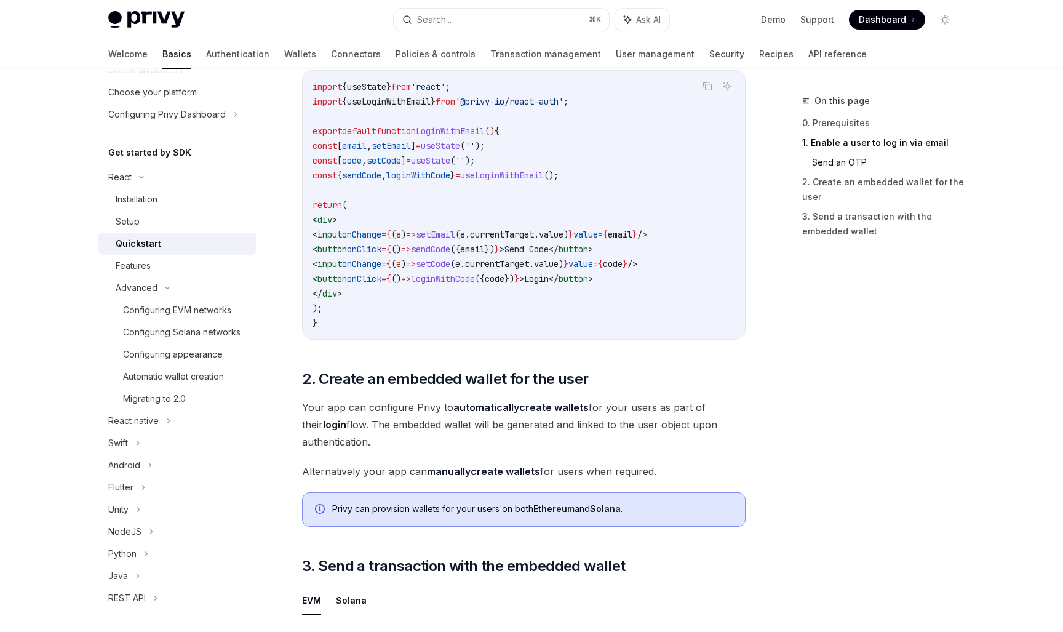
scroll to position [593, 0]
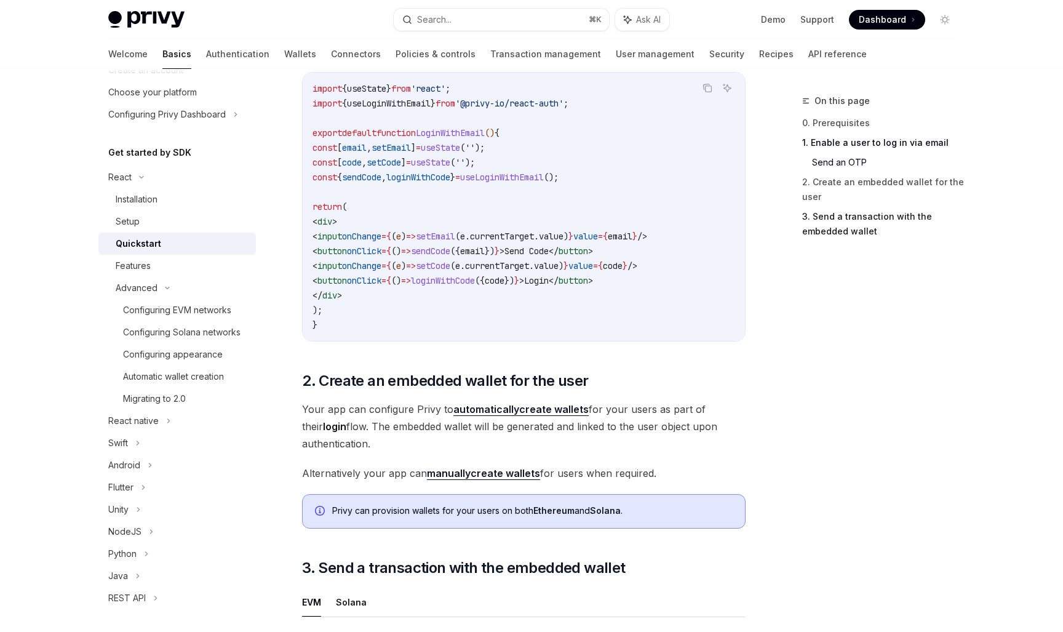
click at [872, 221] on link "3. Send a transaction with the embedded wallet" at bounding box center [883, 224] width 162 height 34
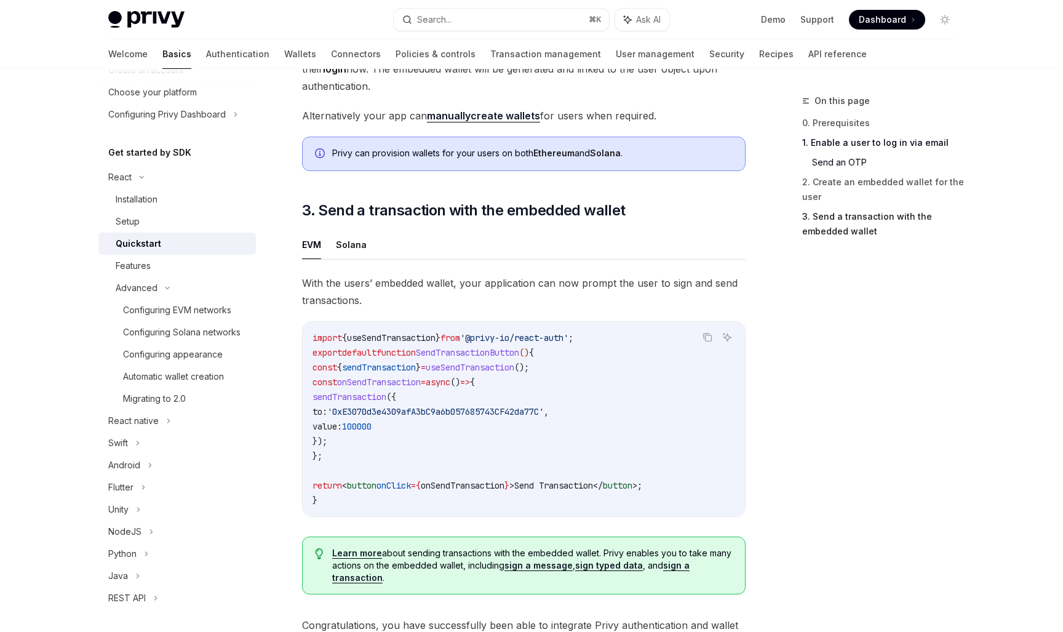
scroll to position [1057, 0]
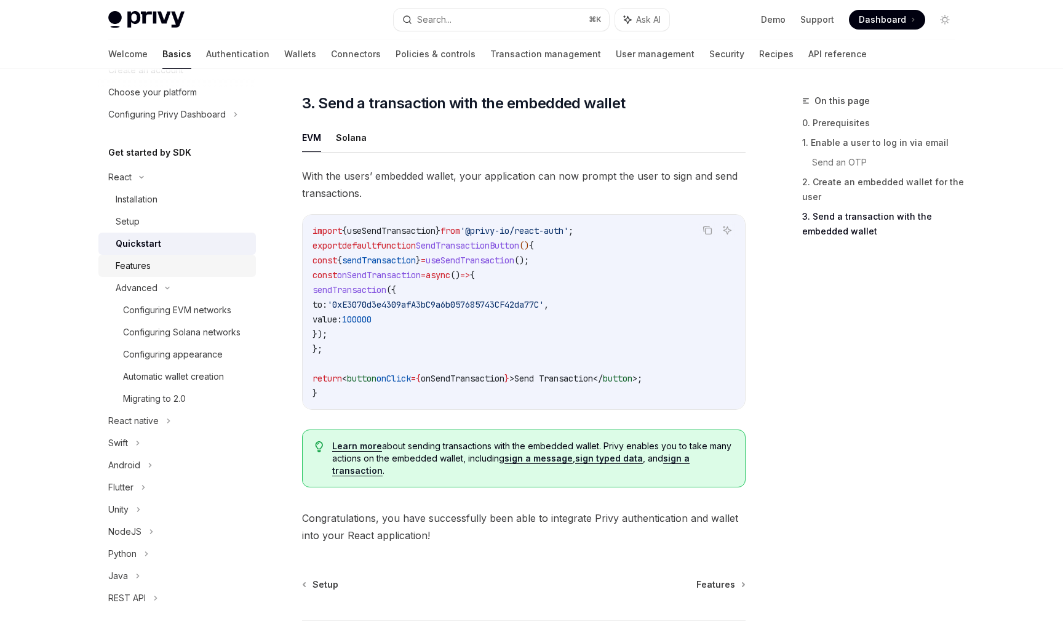
click at [158, 266] on div "Features" at bounding box center [182, 265] width 133 height 15
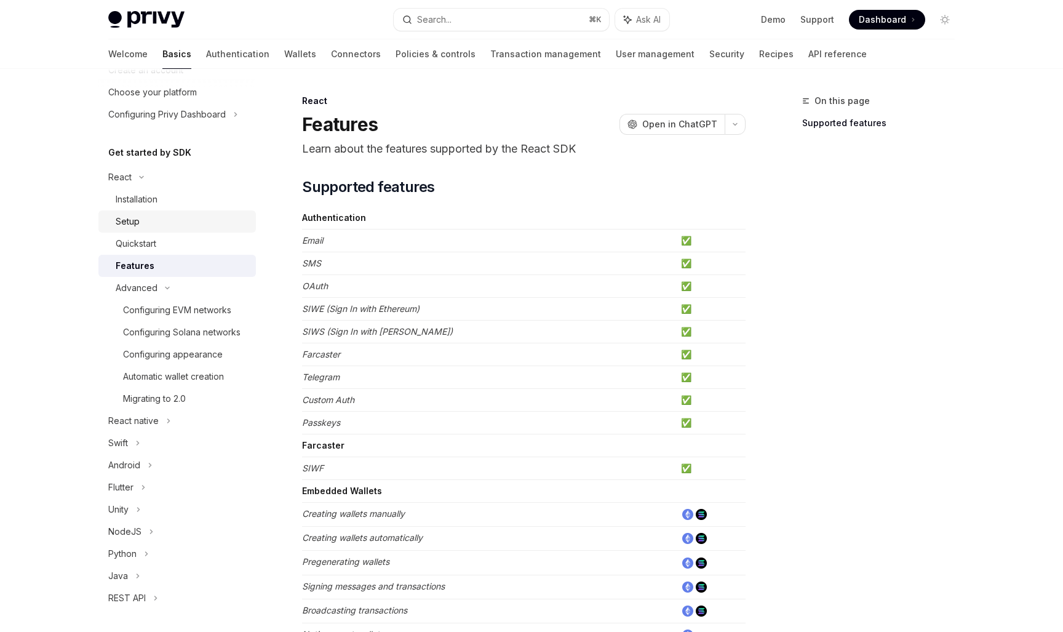
click at [180, 214] on div "Setup" at bounding box center [182, 221] width 133 height 15
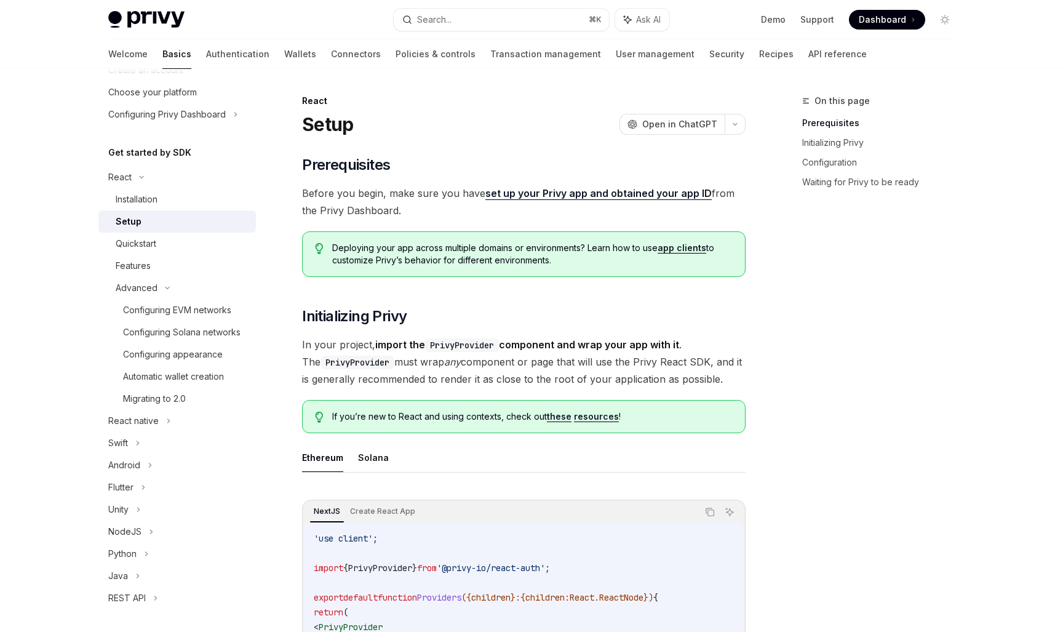
scroll to position [280, 0]
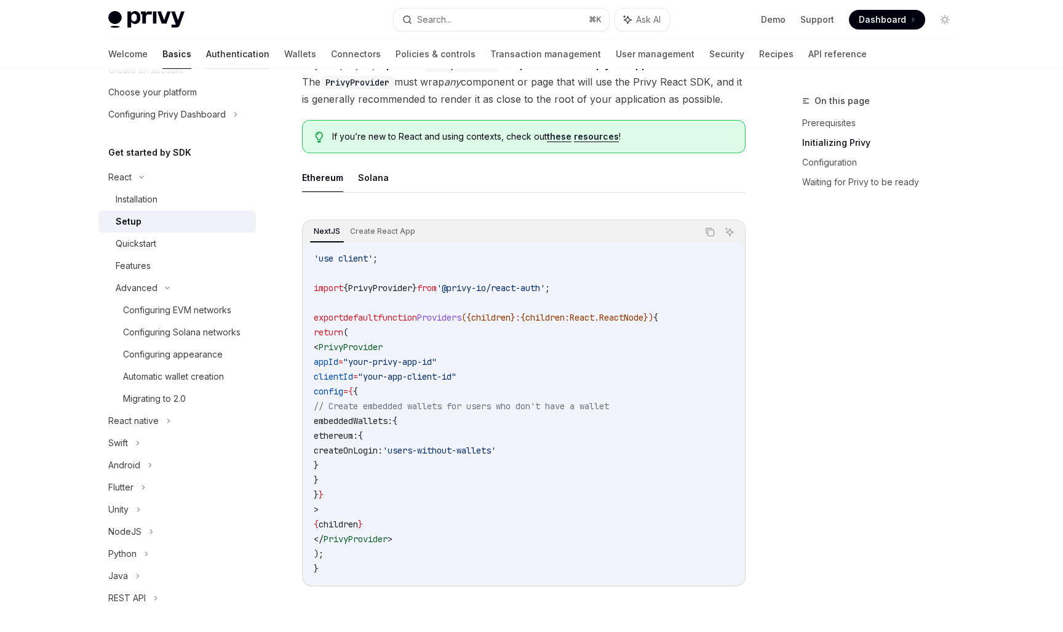
click at [206, 52] on link "Authentication" at bounding box center [237, 54] width 63 height 30
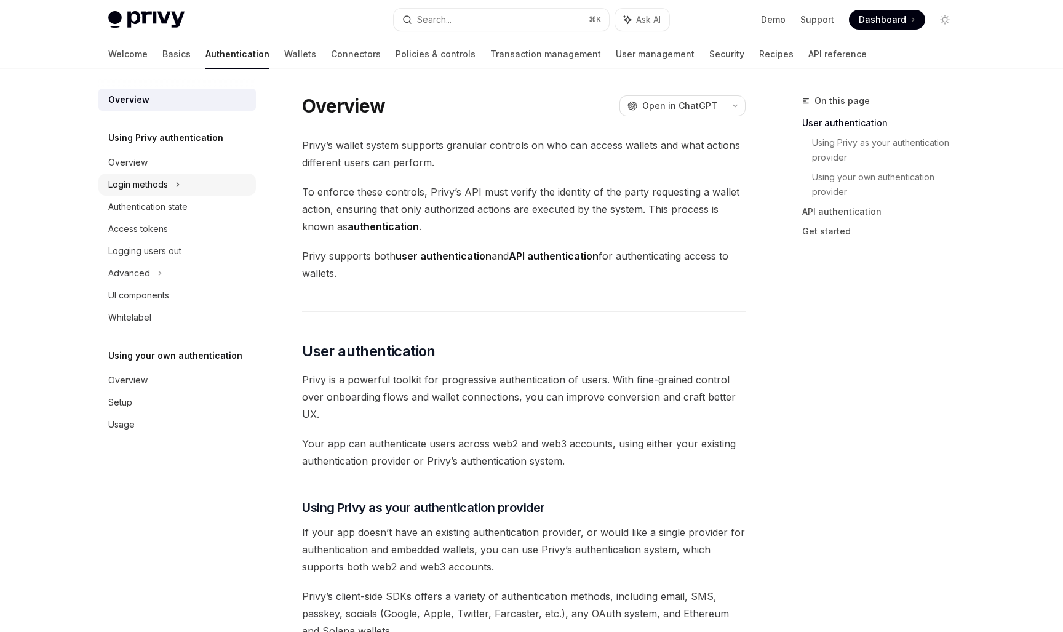
click at [162, 187] on div "Login methods" at bounding box center [138, 184] width 60 height 15
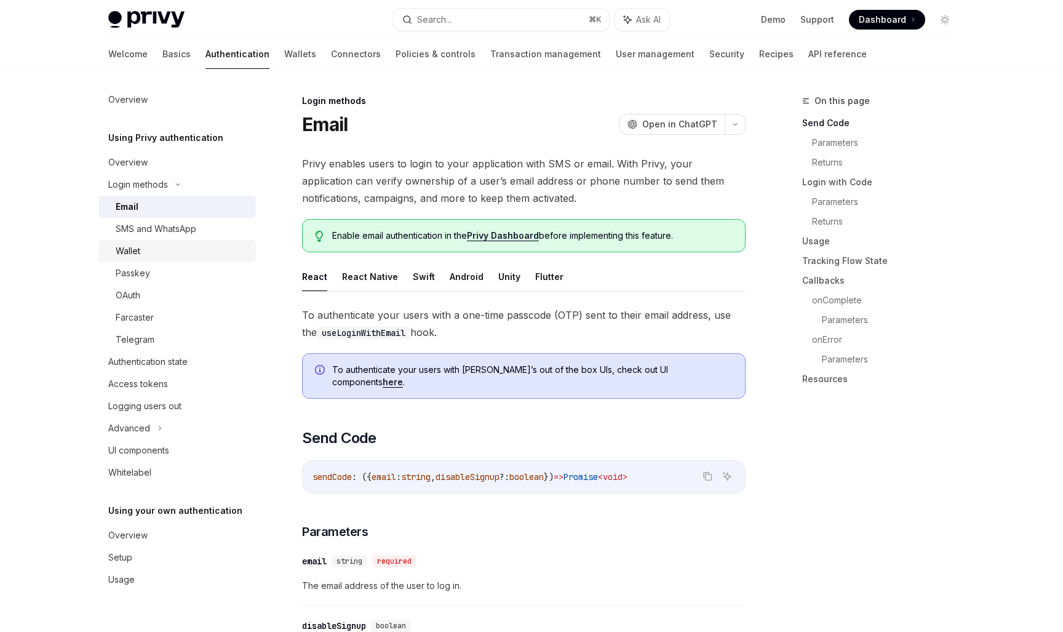
click at [164, 248] on div "Wallet" at bounding box center [182, 251] width 133 height 15
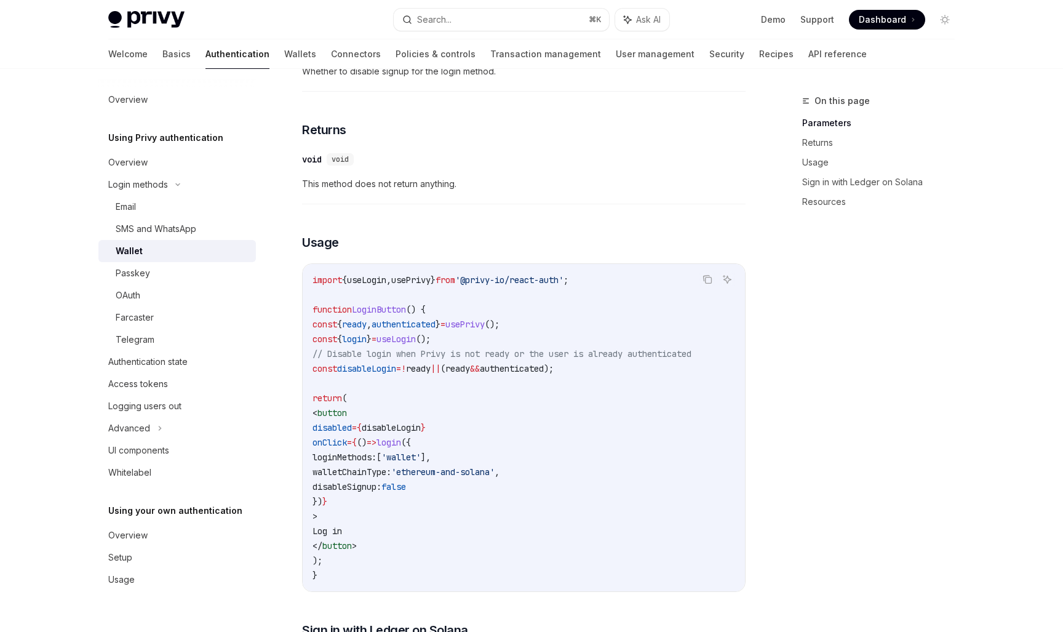
scroll to position [567, 0]
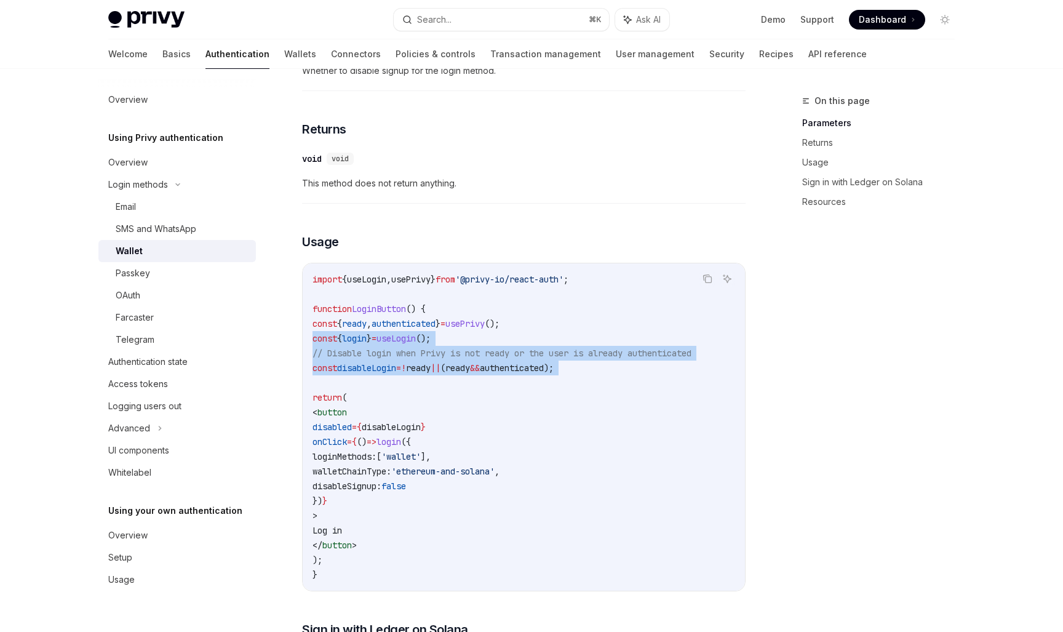
drag, startPoint x: 647, startPoint y: 391, endPoint x: 278, endPoint y: 358, distance: 370.6
click at [278, 358] on div "Login methods Wallet OpenAI Open in ChatGPT OpenAI Open in ChatGPT For users wh…" at bounding box center [408, 384] width 679 height 1714
copy code "const { login } = useLogin (); // Disable login when Privy is not ready or the …"
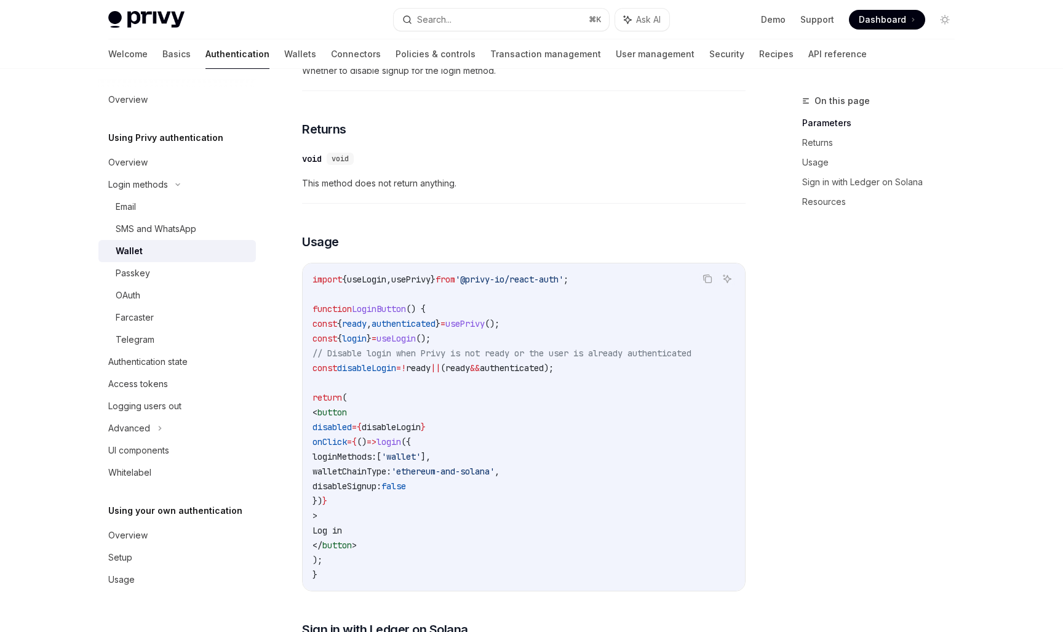
click at [391, 477] on span "walletChainType:" at bounding box center [352, 471] width 79 height 11
copy span "walletChainType"
click at [203, 433] on div "Advanced" at bounding box center [177, 428] width 158 height 22
click at [198, 515] on div "UI components" at bounding box center [178, 516] width 140 height 15
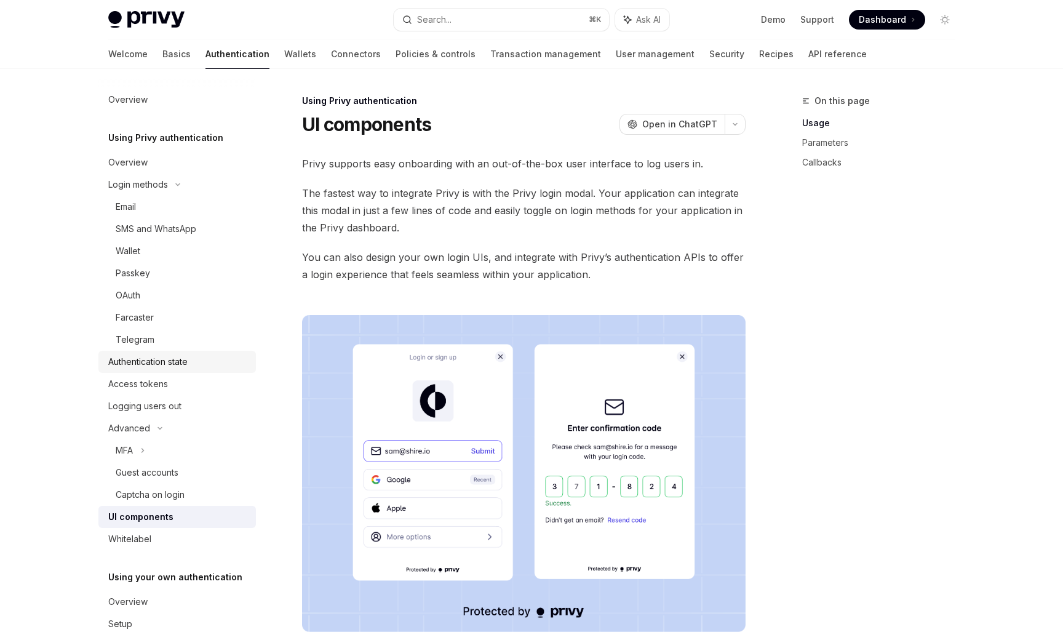
click at [199, 369] on link "Authentication state" at bounding box center [177, 362] width 158 height 22
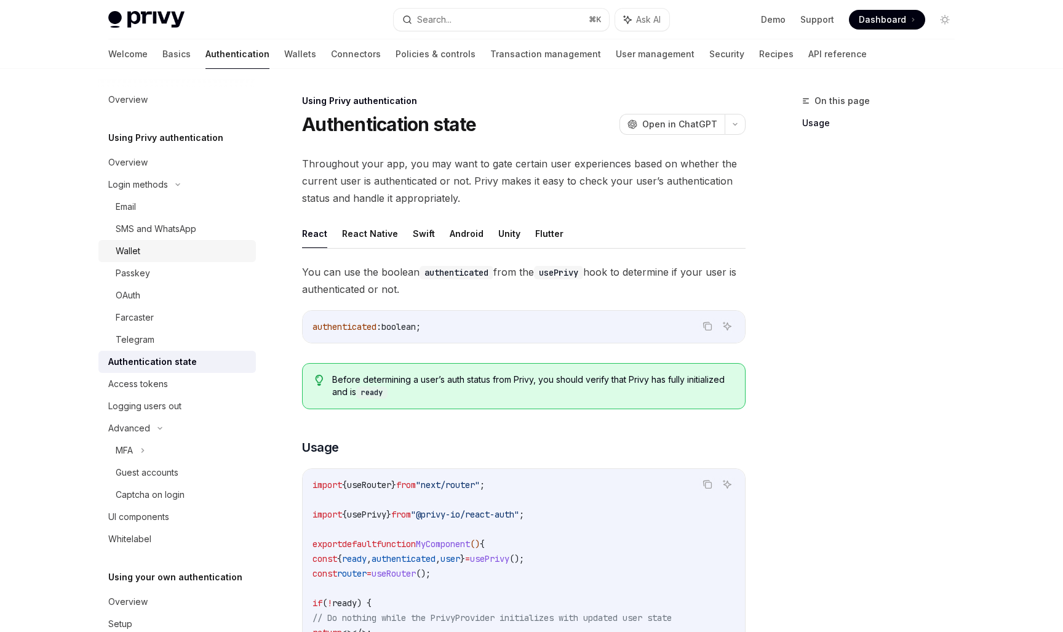
click at [184, 248] on div "Wallet" at bounding box center [182, 251] width 133 height 15
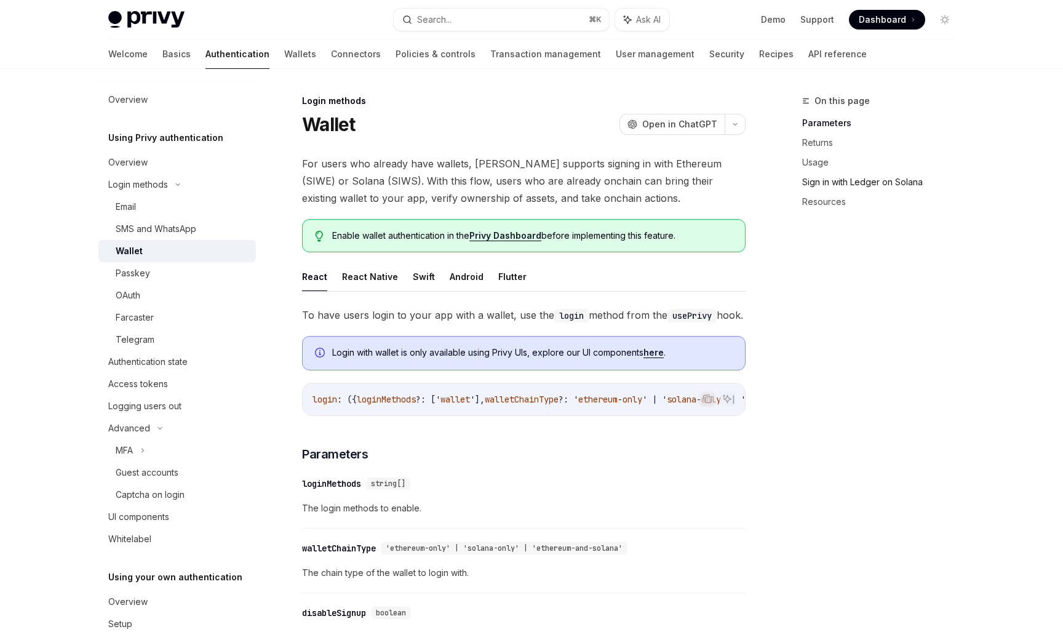
click at [874, 180] on link "Sign in with Ledger on Solana" at bounding box center [883, 182] width 162 height 20
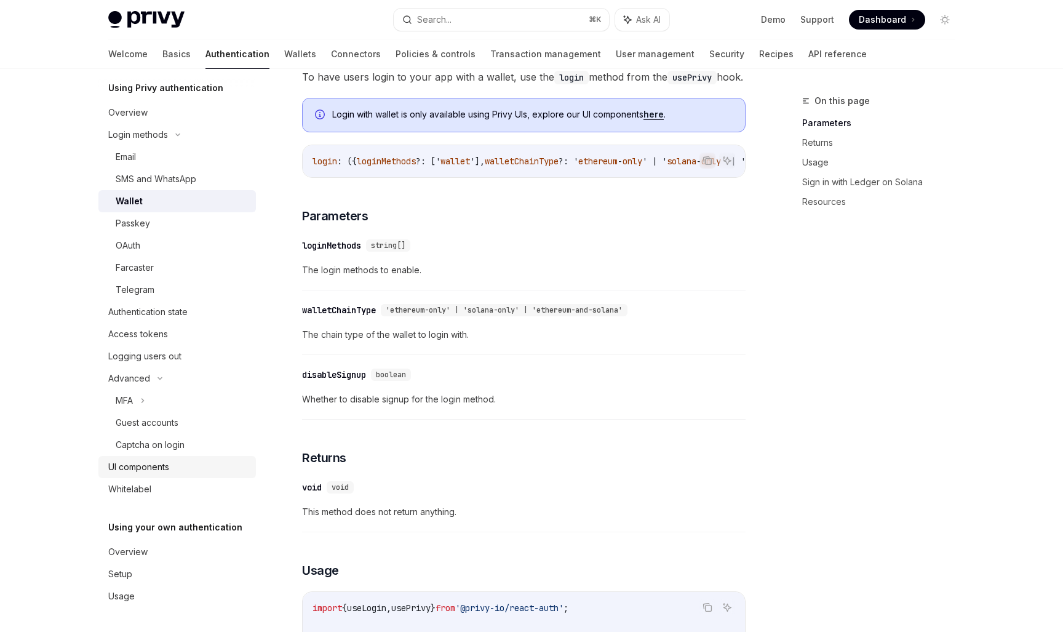
scroll to position [50, 0]
click at [167, 475] on link "UI components" at bounding box center [177, 467] width 158 height 22
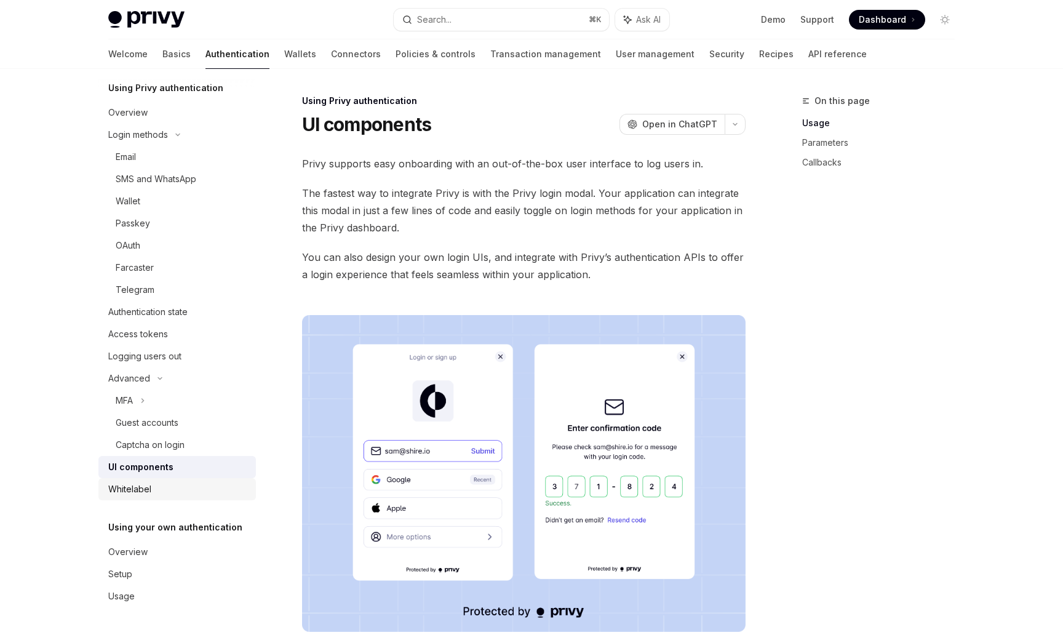
click at [174, 488] on div "Whitelabel" at bounding box center [178, 489] width 140 height 15
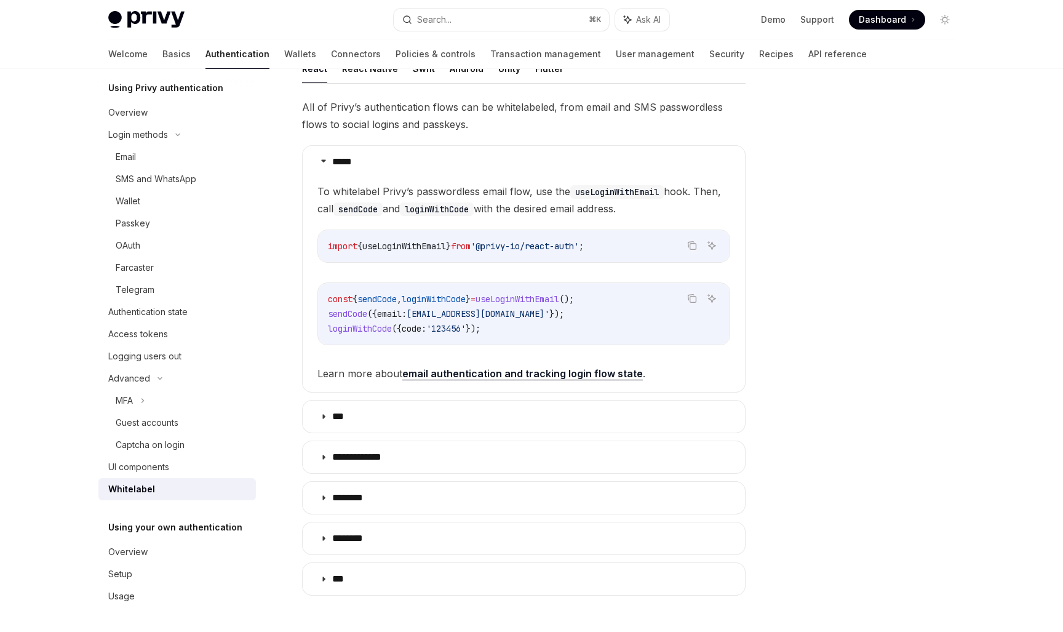
scroll to position [336, 0]
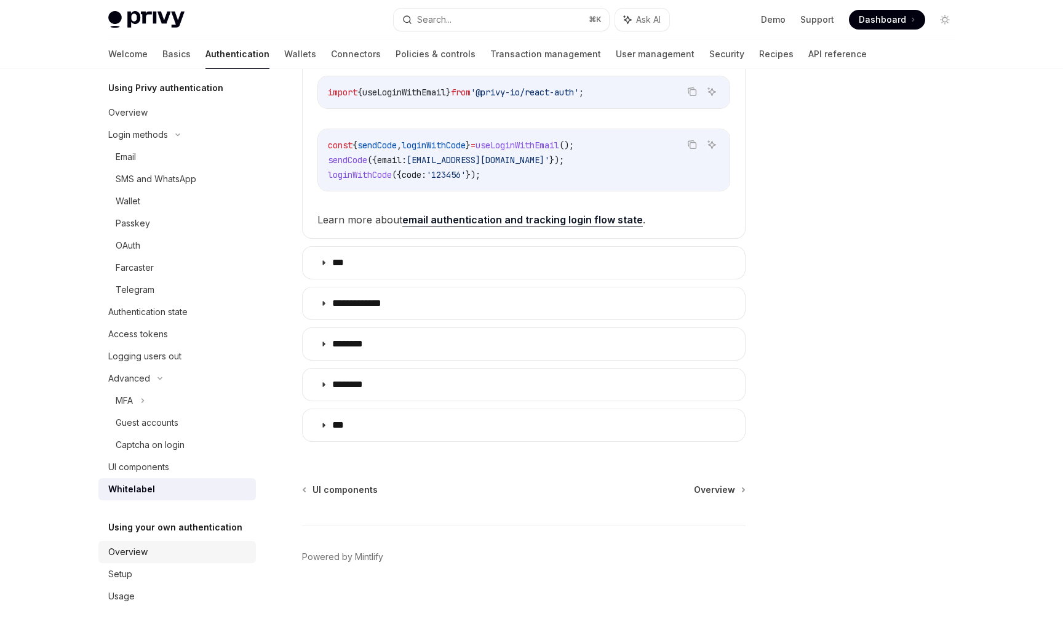
click at [223, 549] on div "Overview" at bounding box center [178, 552] width 140 height 15
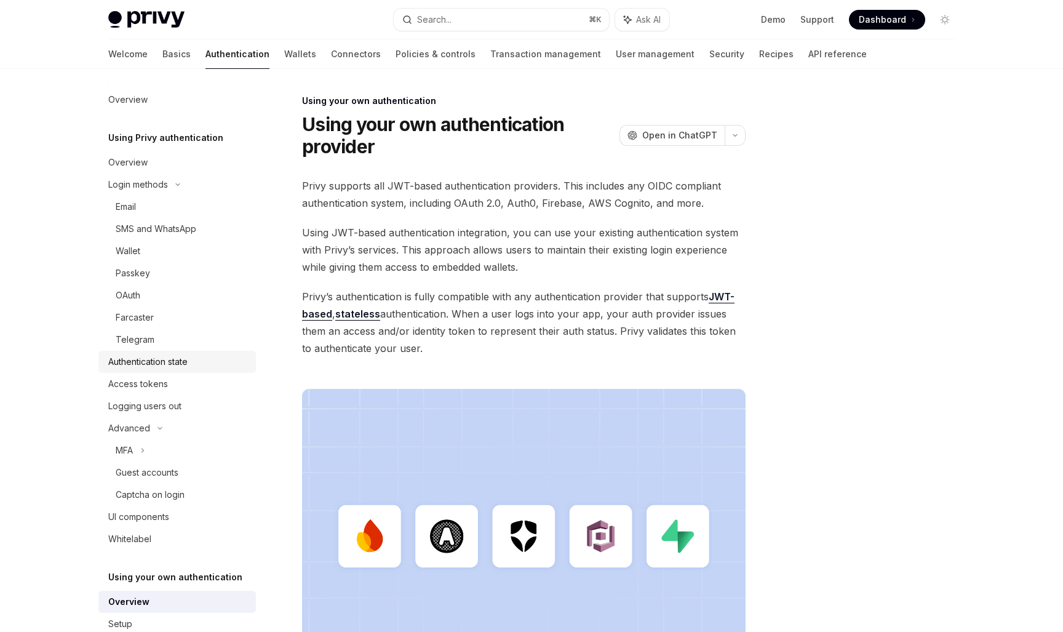
click at [173, 369] on link "Authentication state" at bounding box center [177, 362] width 158 height 22
type textarea "*"
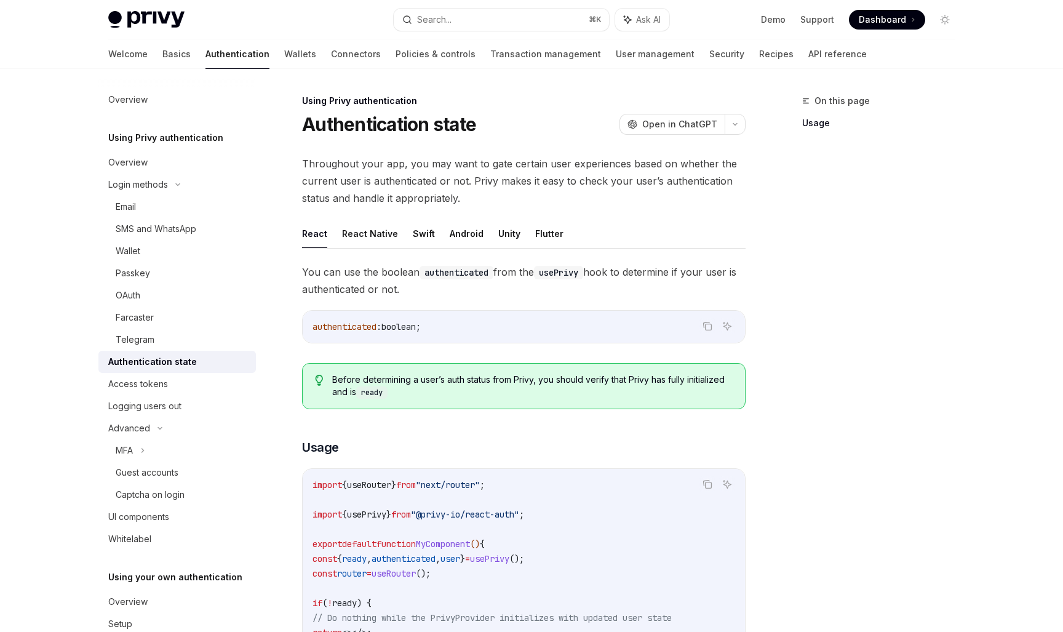
scroll to position [412, 0]
